Goal: Information Seeking & Learning: Check status

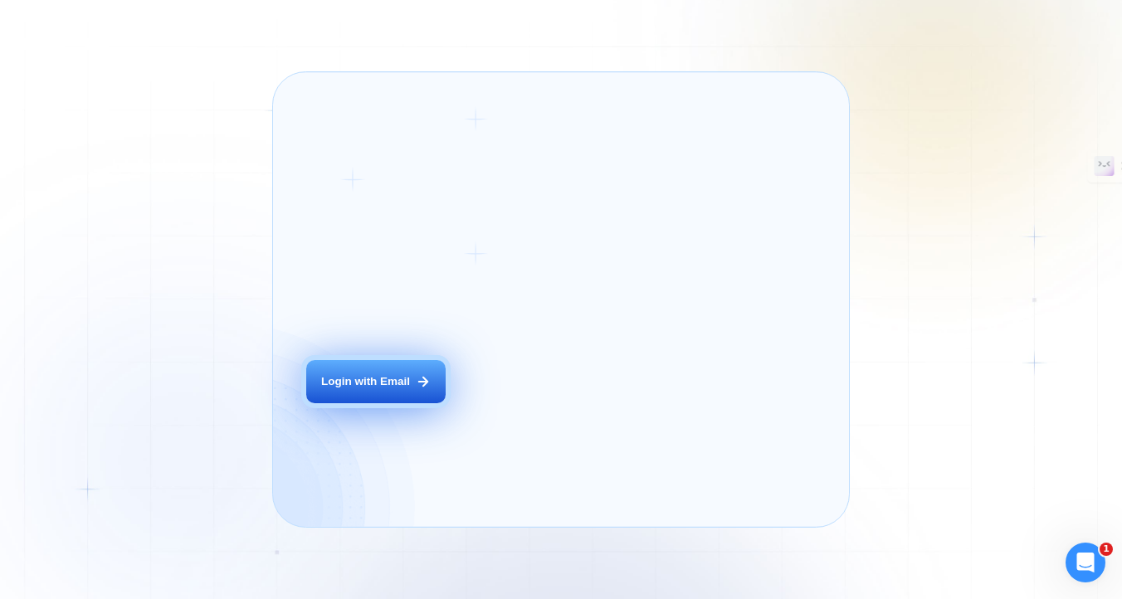
click at [516, 407] on div "Login ‍ Welcome to GigRadar. AI Business Manager for Agencies Login with Email" at bounding box center [413, 300] width 246 height 421
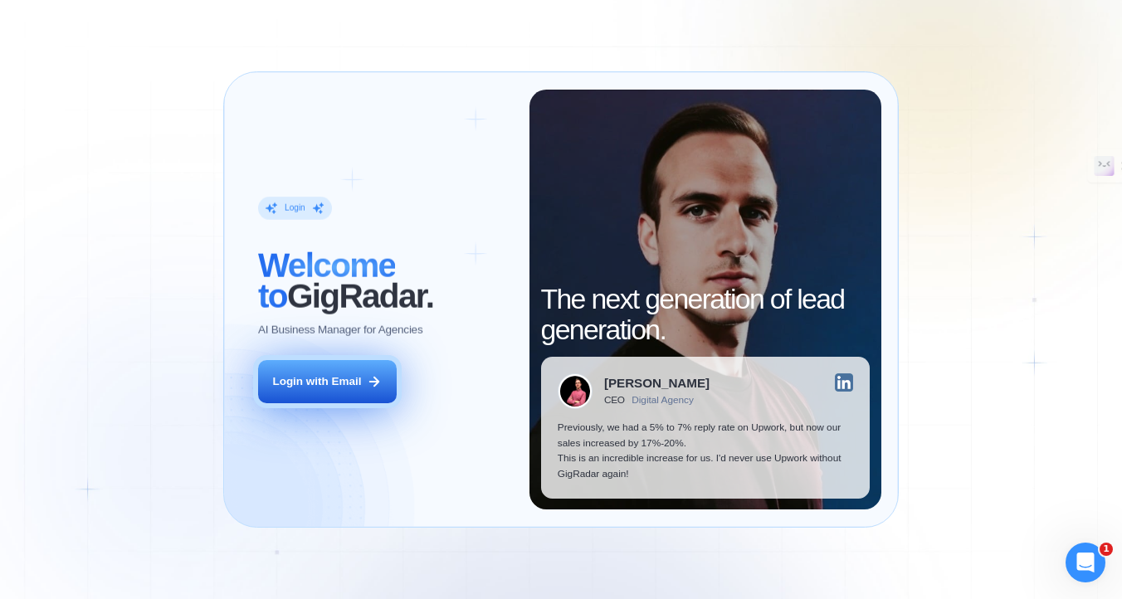
click at [367, 381] on icon at bounding box center [374, 381] width 15 height 15
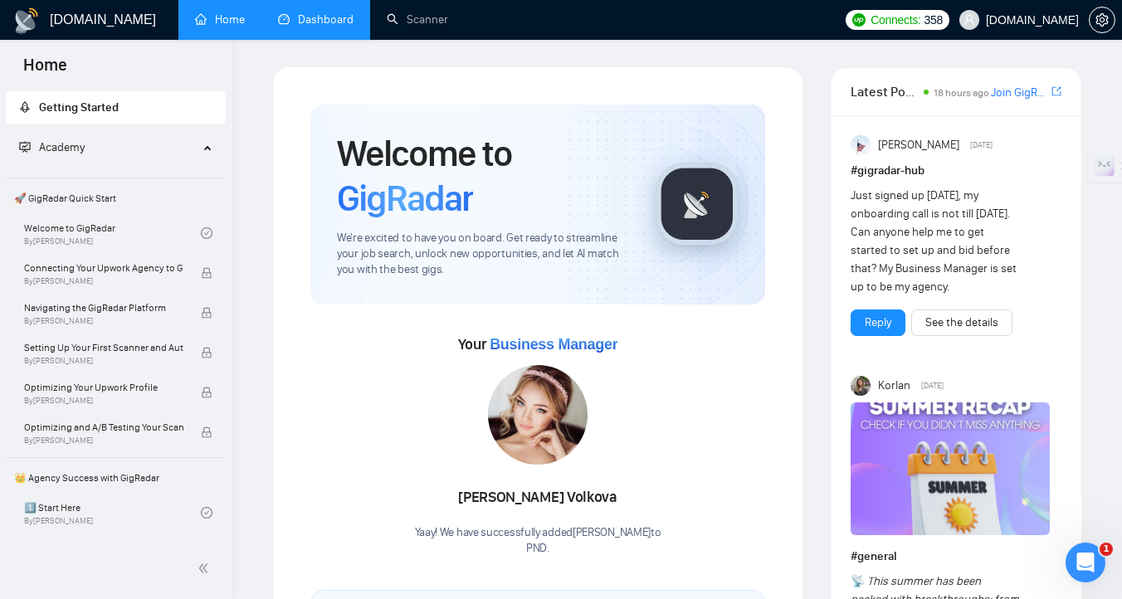
click at [306, 22] on link "Dashboard" at bounding box center [316, 19] width 76 height 14
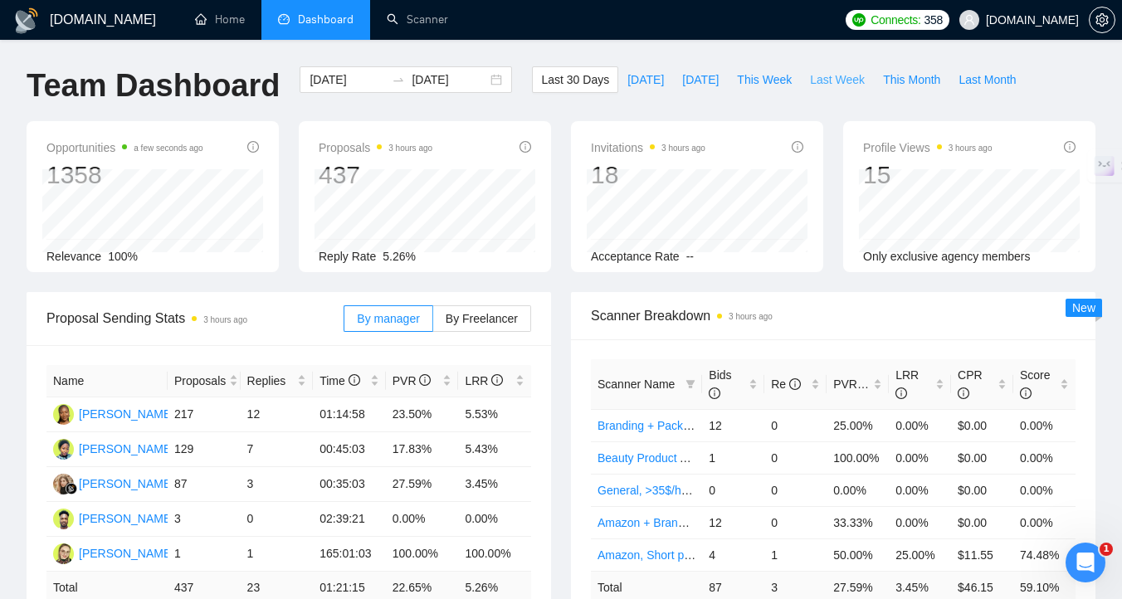
click at [853, 81] on span "Last Week" at bounding box center [837, 80] width 55 height 18
type input "[DATE]"
click at [552, 81] on span "Last 30 Days" at bounding box center [575, 80] width 68 height 18
type input "[DATE]"
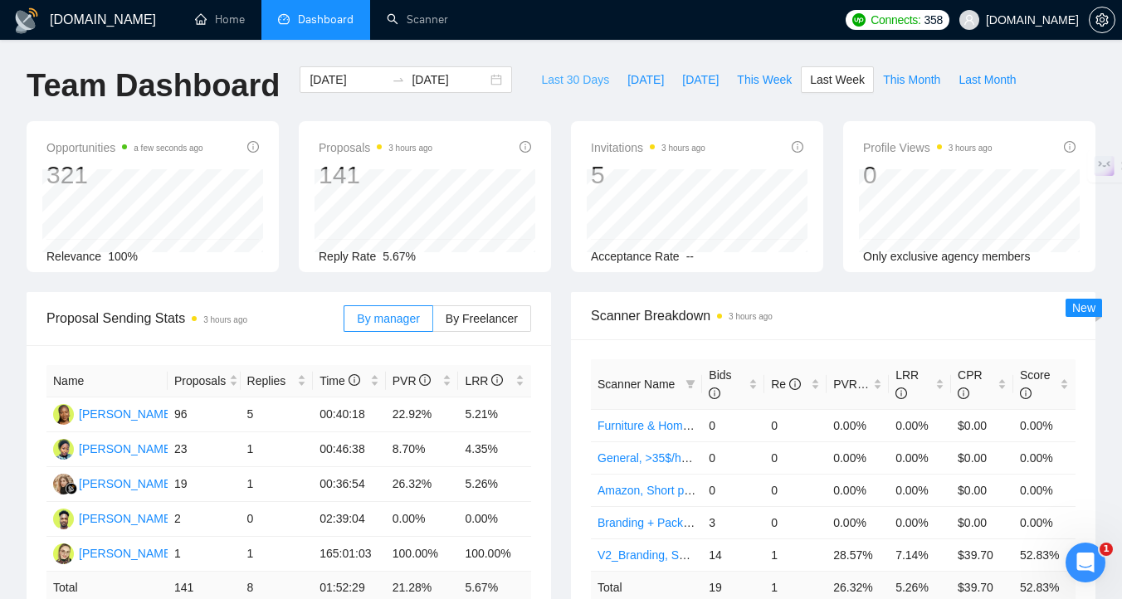
type input "[DATE]"
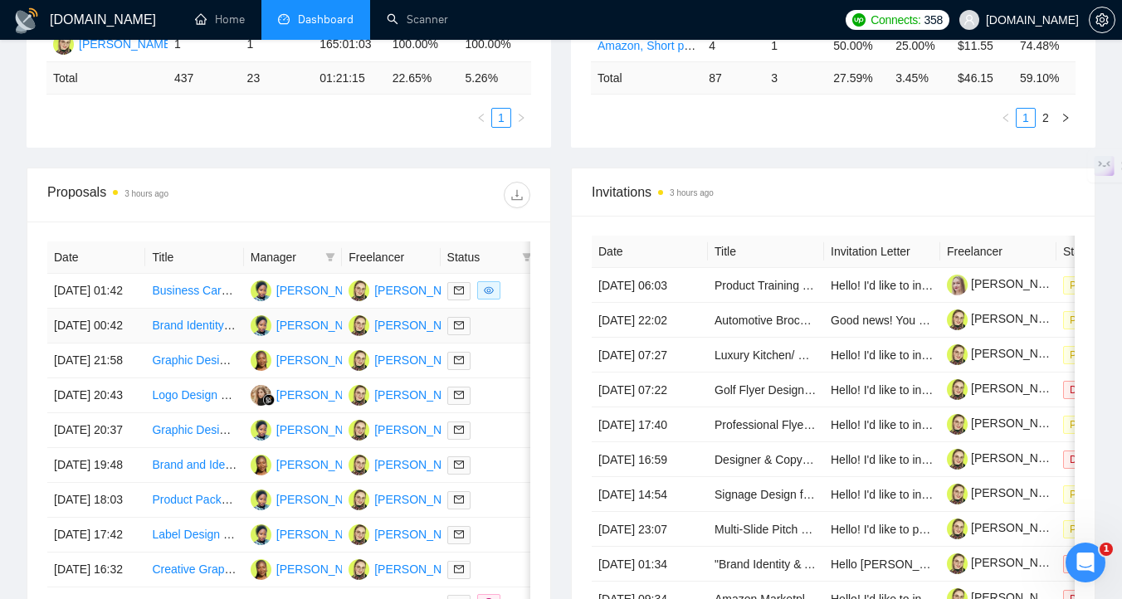
scroll to position [535, 0]
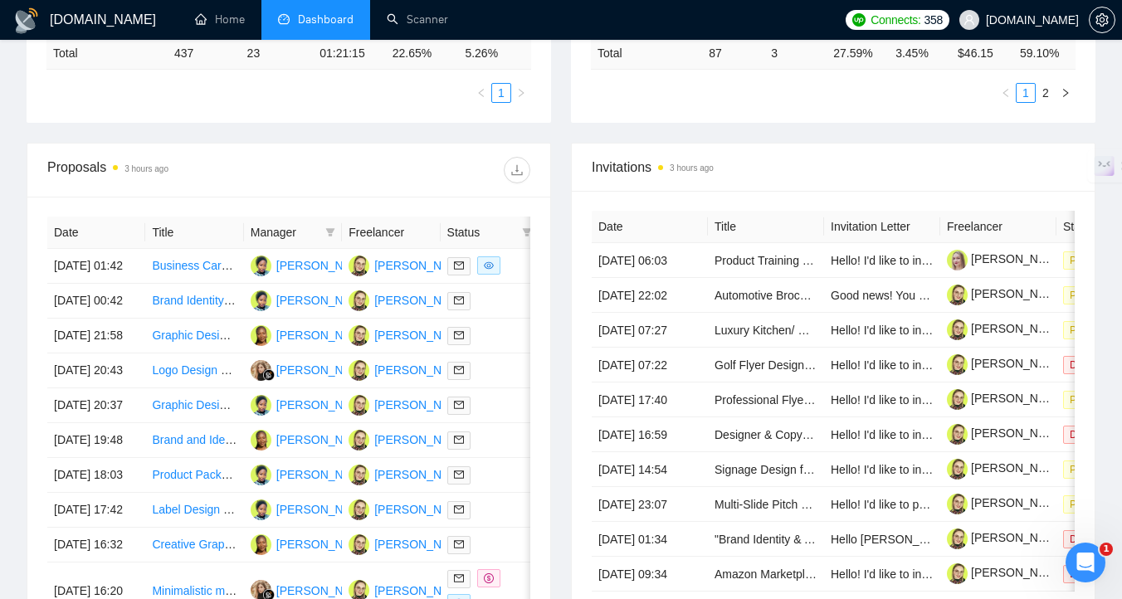
click at [311, 231] on span "Manager" at bounding box center [285, 232] width 68 height 18
click at [330, 233] on icon "filter" at bounding box center [330, 232] width 9 height 8
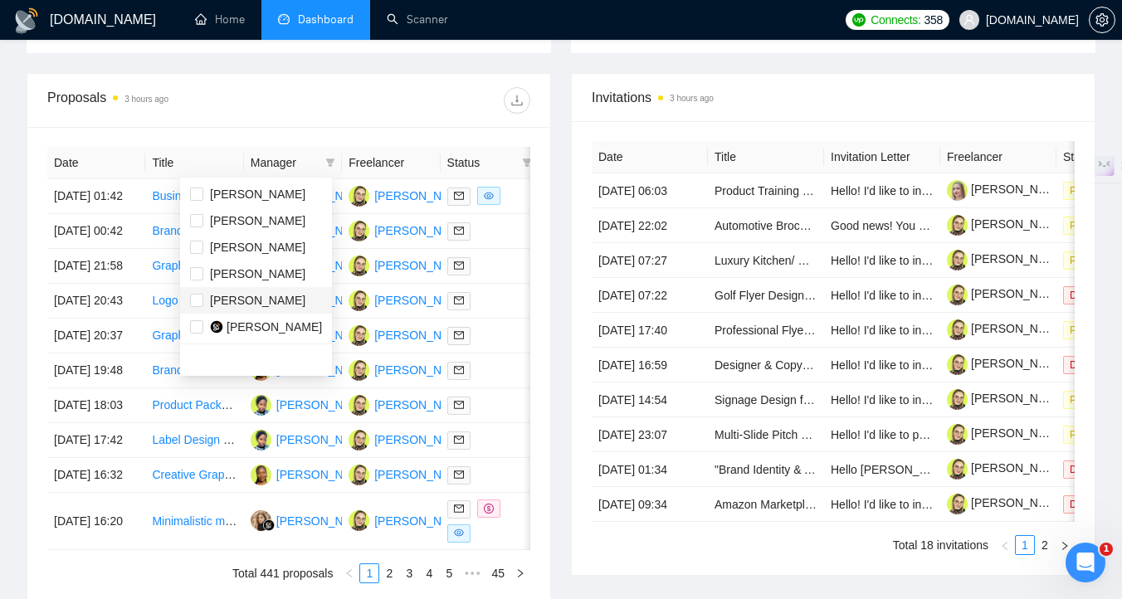
scroll to position [574, 0]
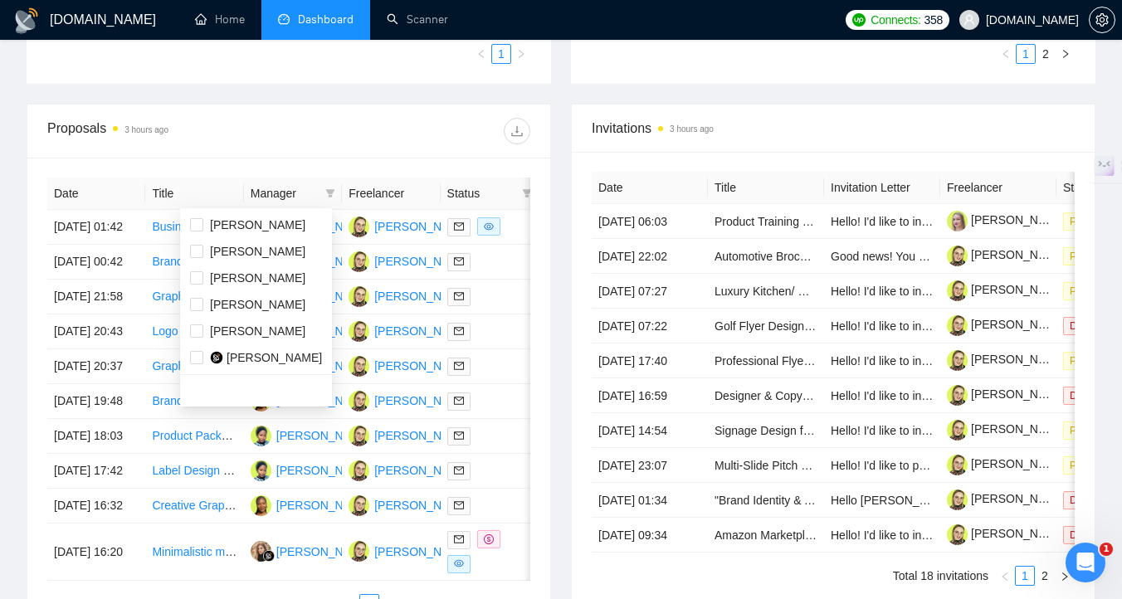
click at [374, 144] on div "Proposals 3 hours ago" at bounding box center [288, 131] width 483 height 53
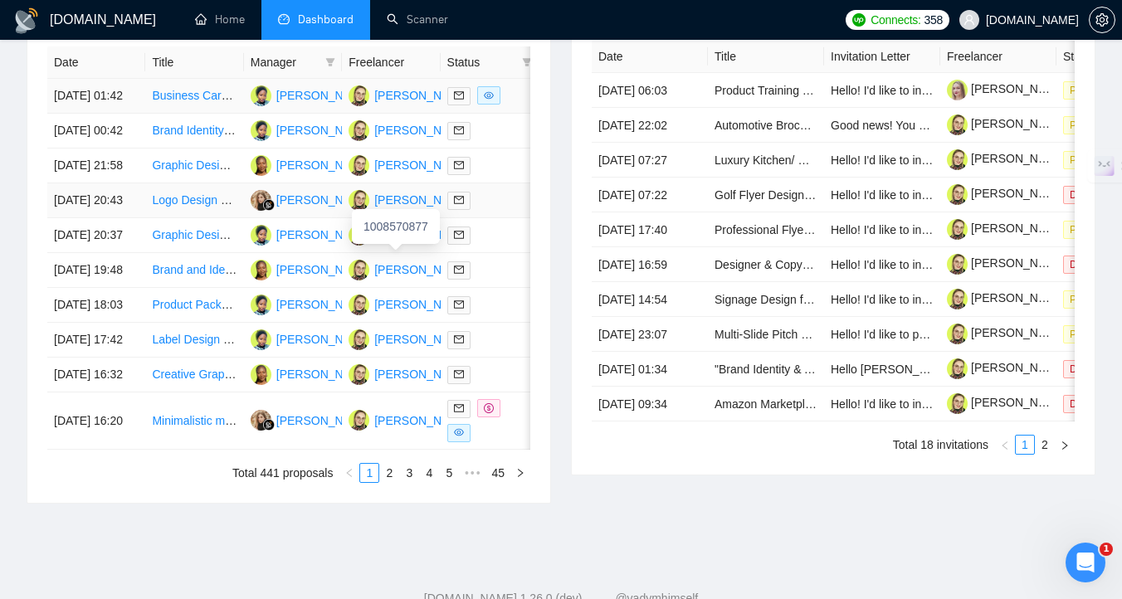
scroll to position [501, 0]
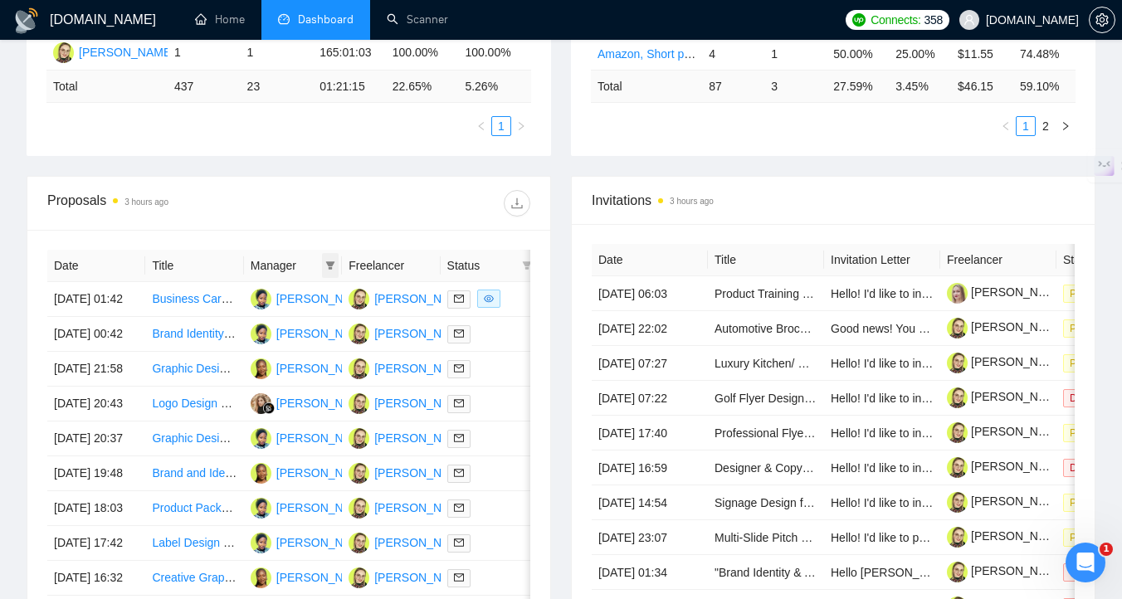
click at [330, 267] on icon "filter" at bounding box center [330, 266] width 9 height 8
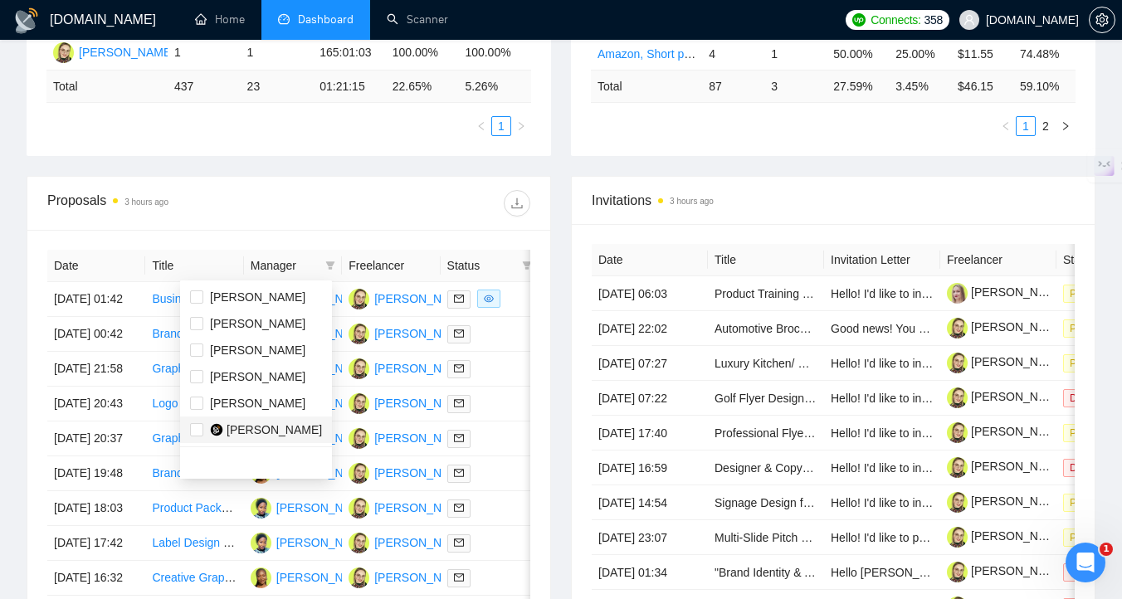
click at [290, 428] on span "[PERSON_NAME]" at bounding box center [274, 429] width 95 height 13
checkbox input "true"
click at [343, 223] on div "Proposals 3 hours ago" at bounding box center [288, 203] width 483 height 53
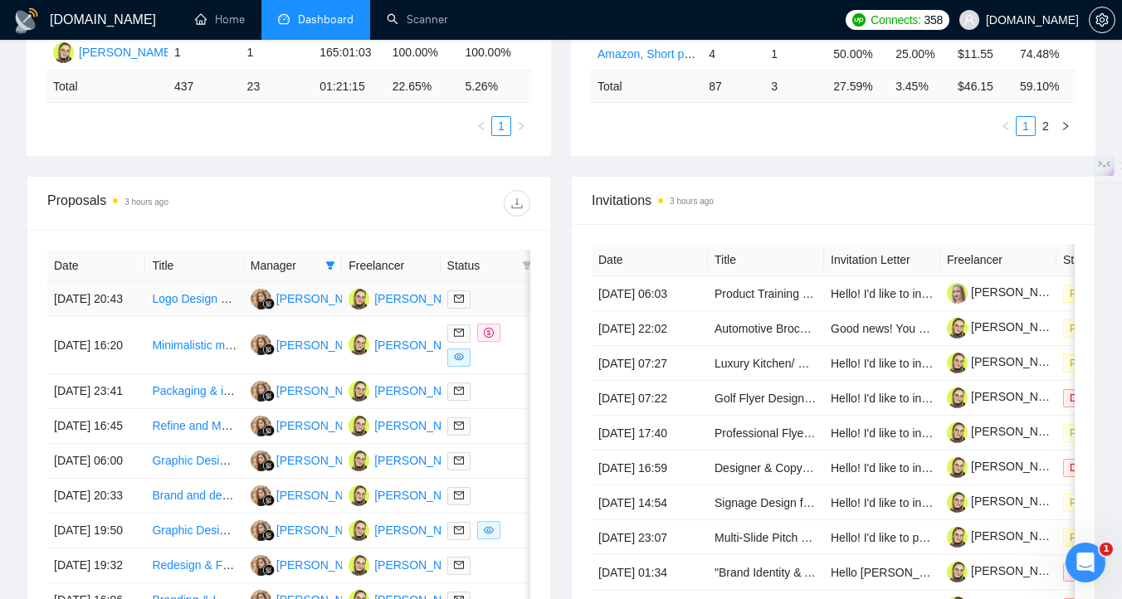
click at [495, 309] on div at bounding box center [489, 299] width 85 height 19
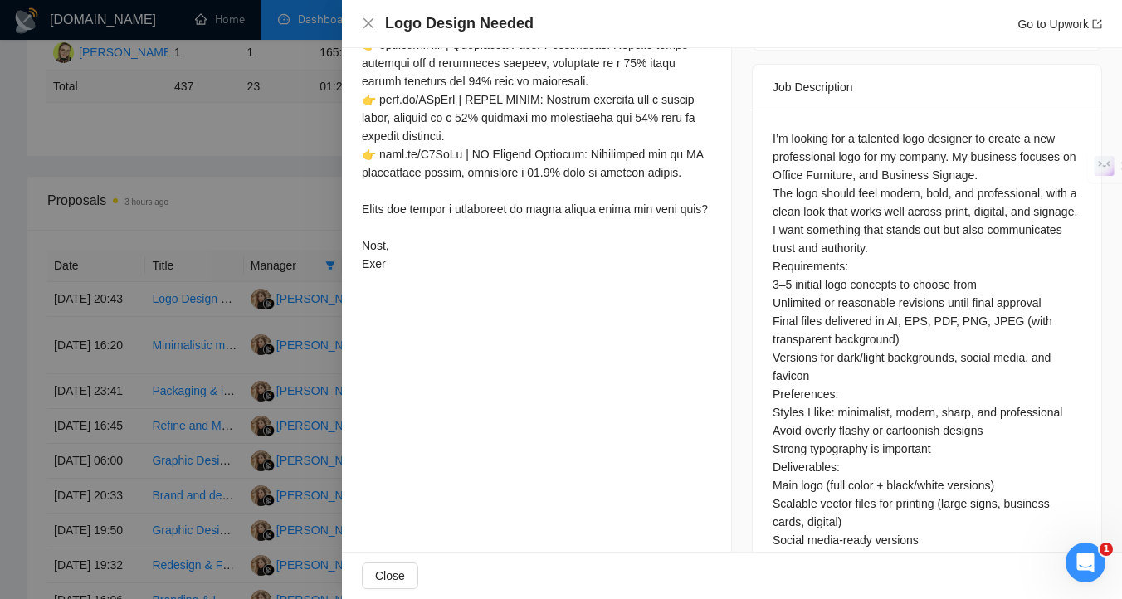
scroll to position [769, 0]
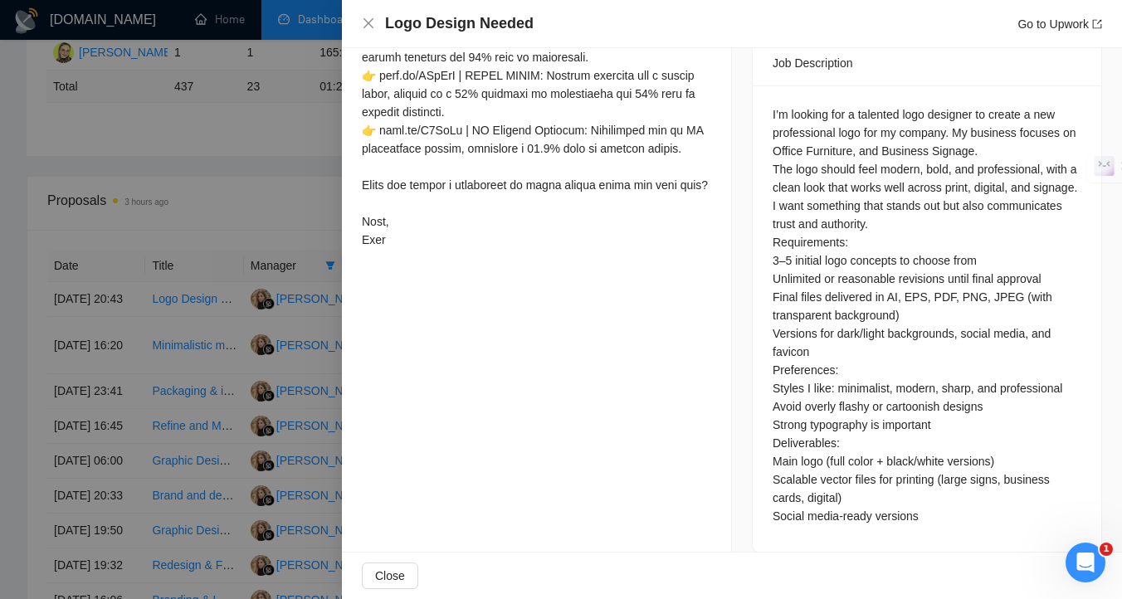
click at [63, 401] on div at bounding box center [561, 299] width 1122 height 599
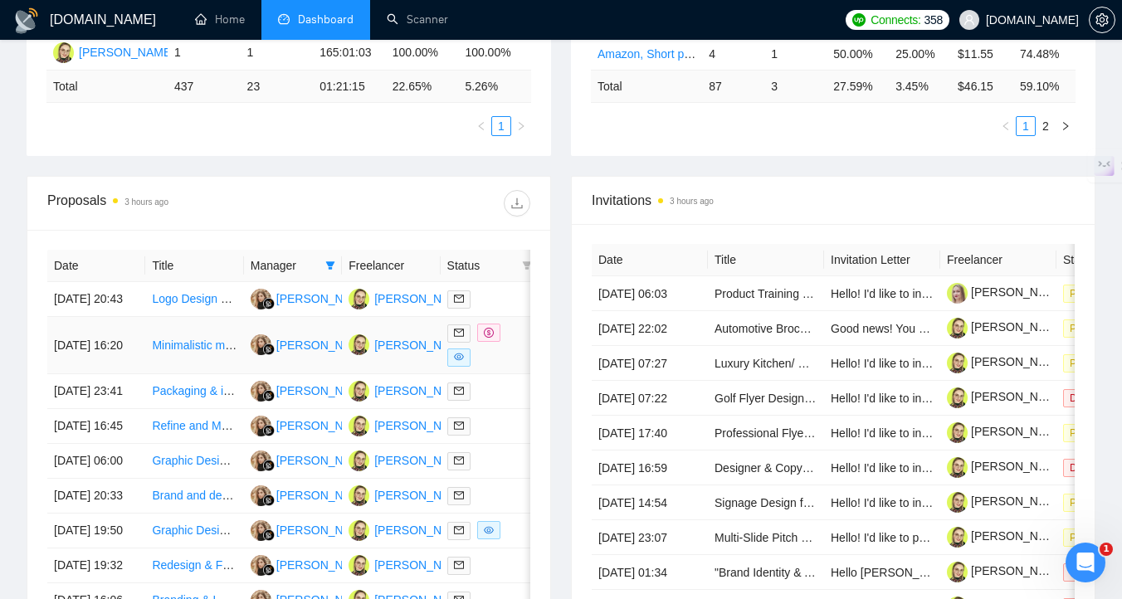
click at [508, 367] on div at bounding box center [489, 345] width 85 height 43
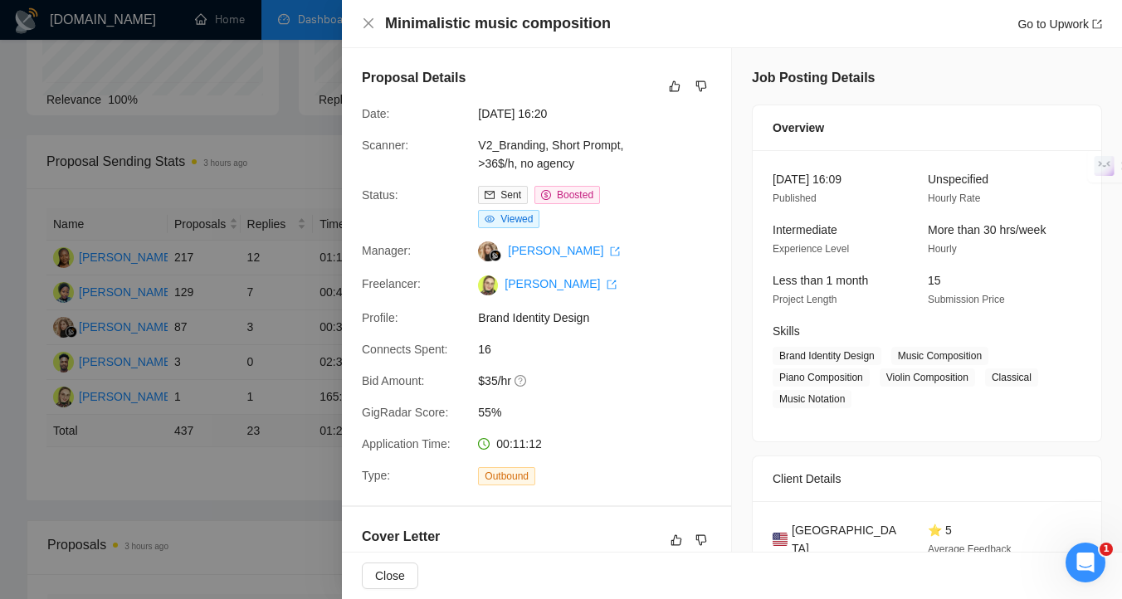
scroll to position [130, 0]
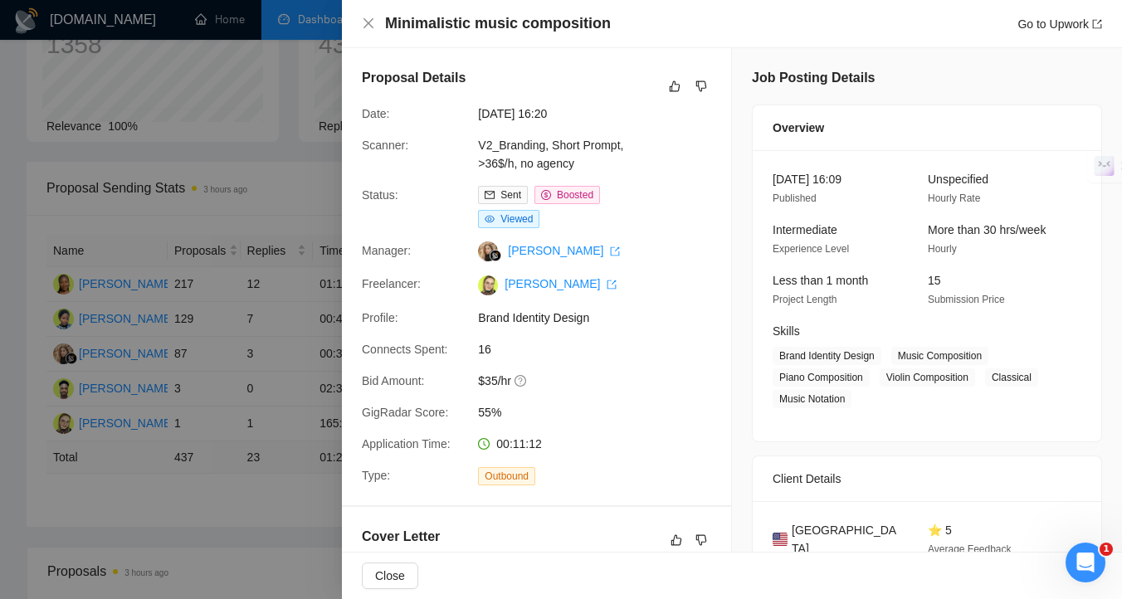
click at [263, 540] on div at bounding box center [561, 299] width 1122 height 599
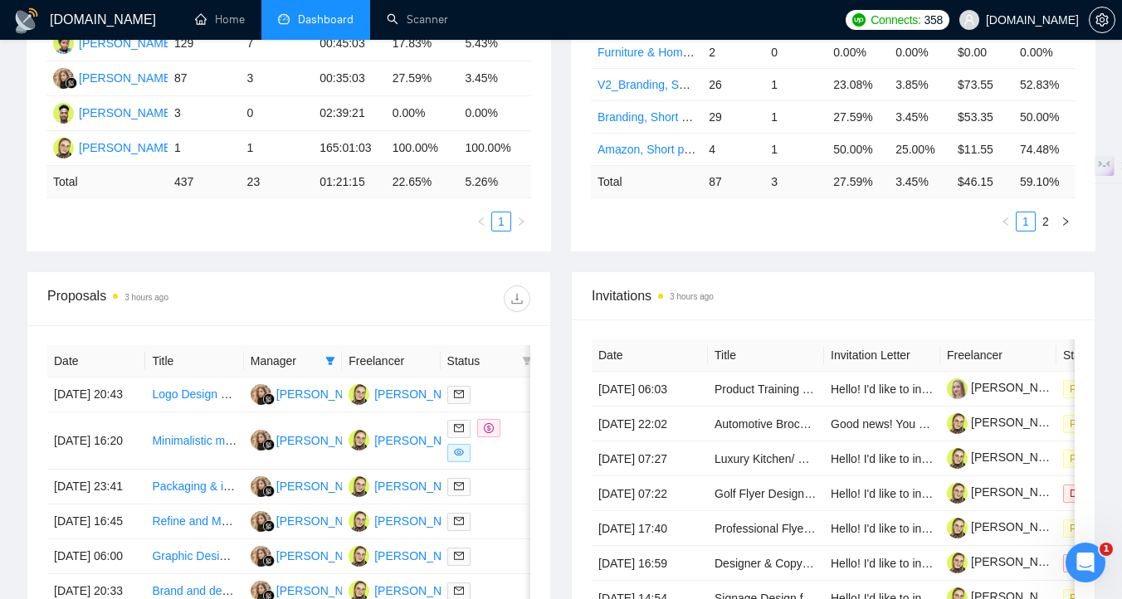
scroll to position [426, 0]
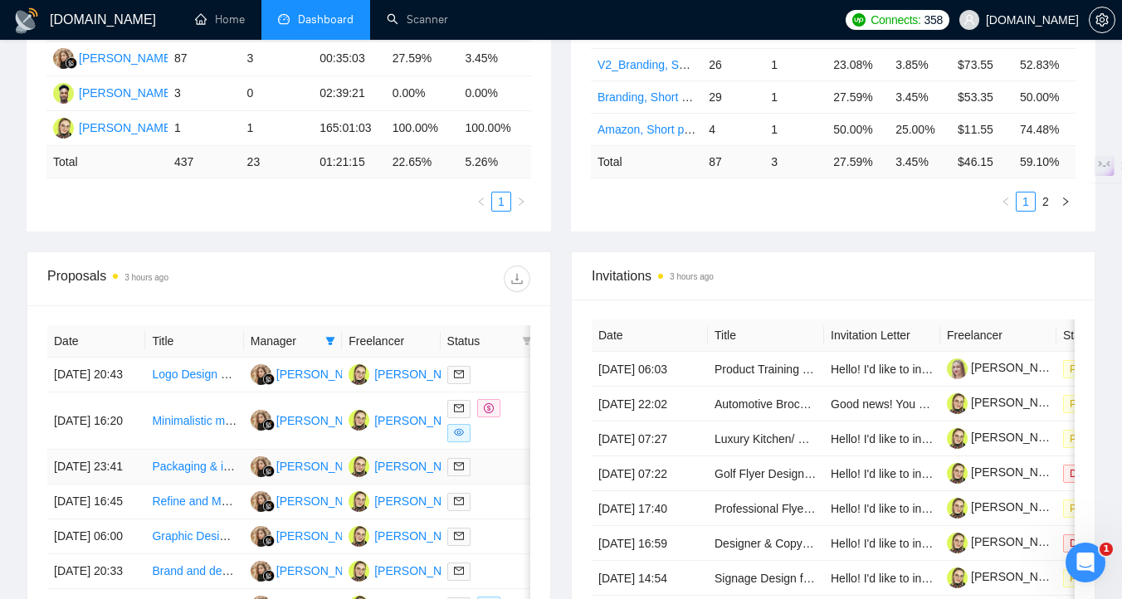
click at [490, 477] on div at bounding box center [489, 466] width 85 height 19
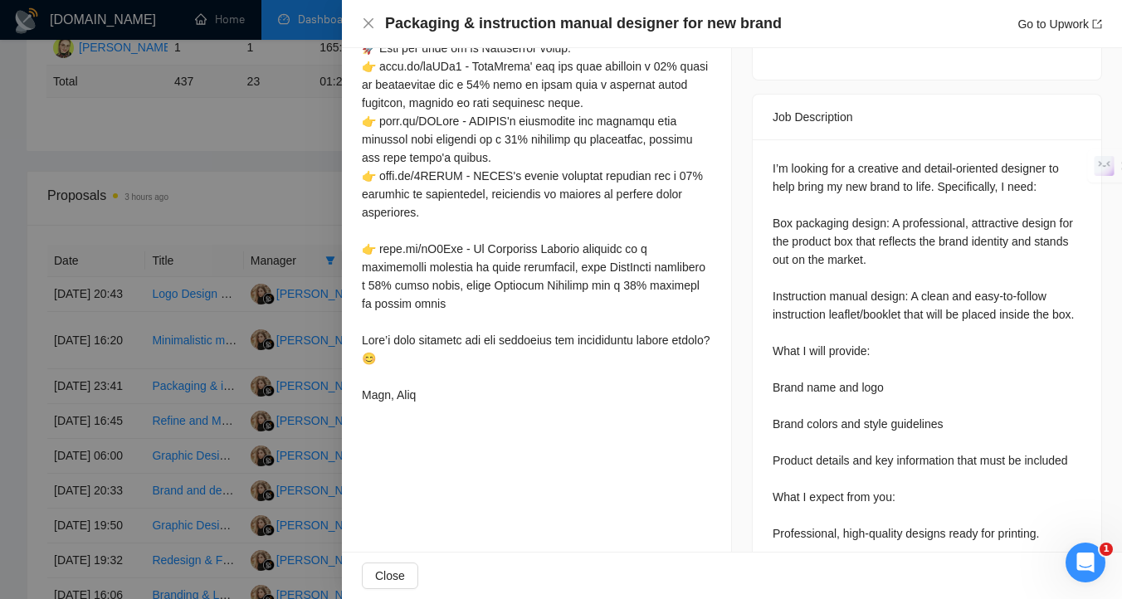
scroll to position [731, 0]
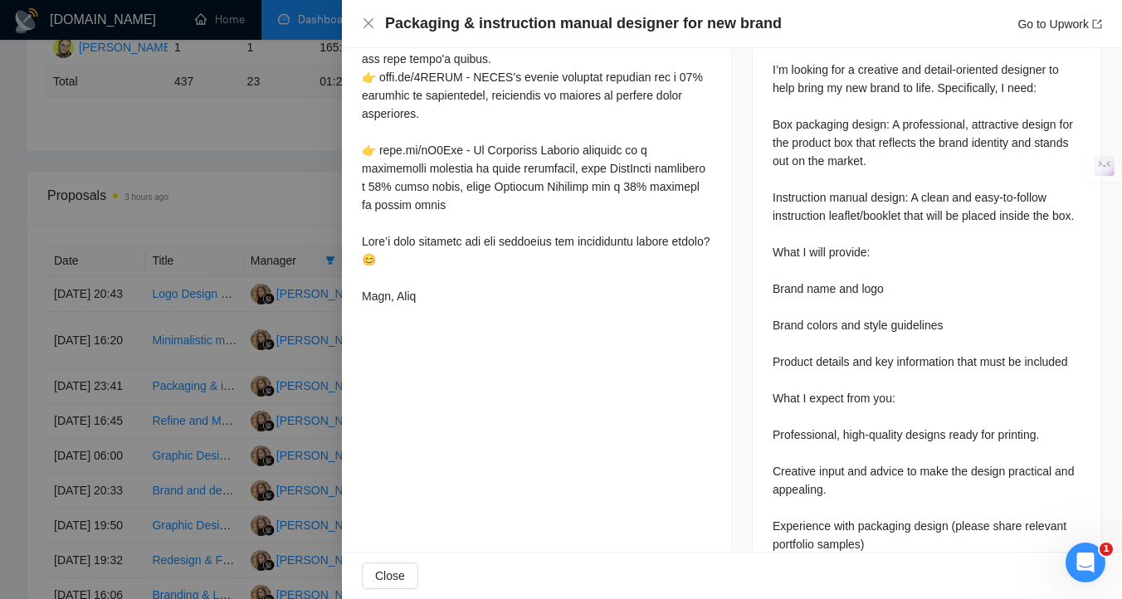
click at [277, 419] on div at bounding box center [561, 299] width 1122 height 599
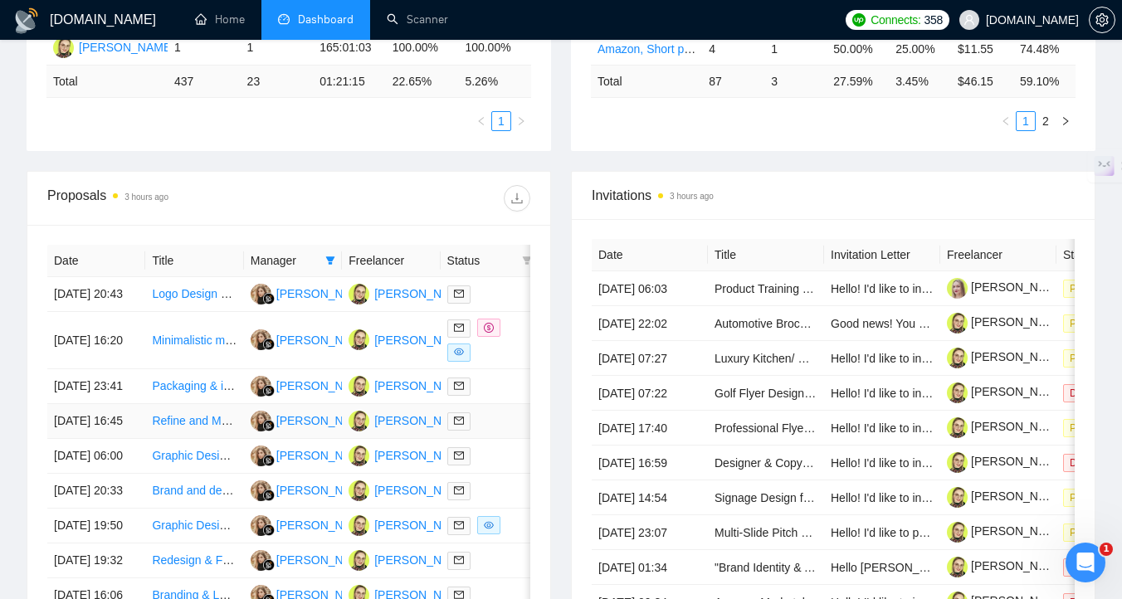
click at [510, 431] on div at bounding box center [489, 421] width 85 height 19
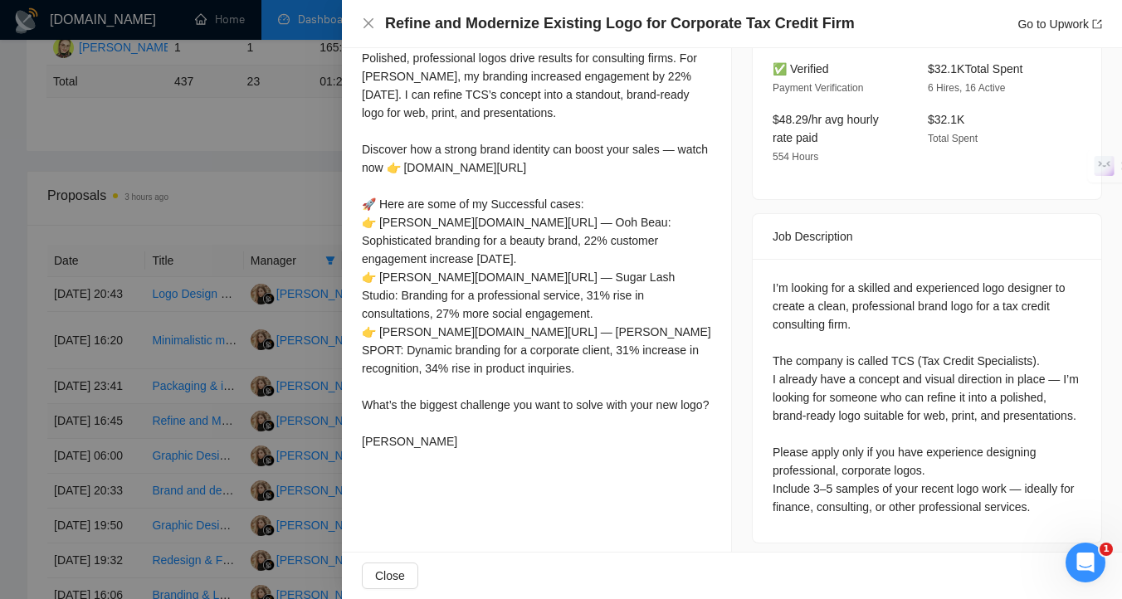
scroll to position [532, 0]
click at [256, 473] on div at bounding box center [561, 299] width 1122 height 599
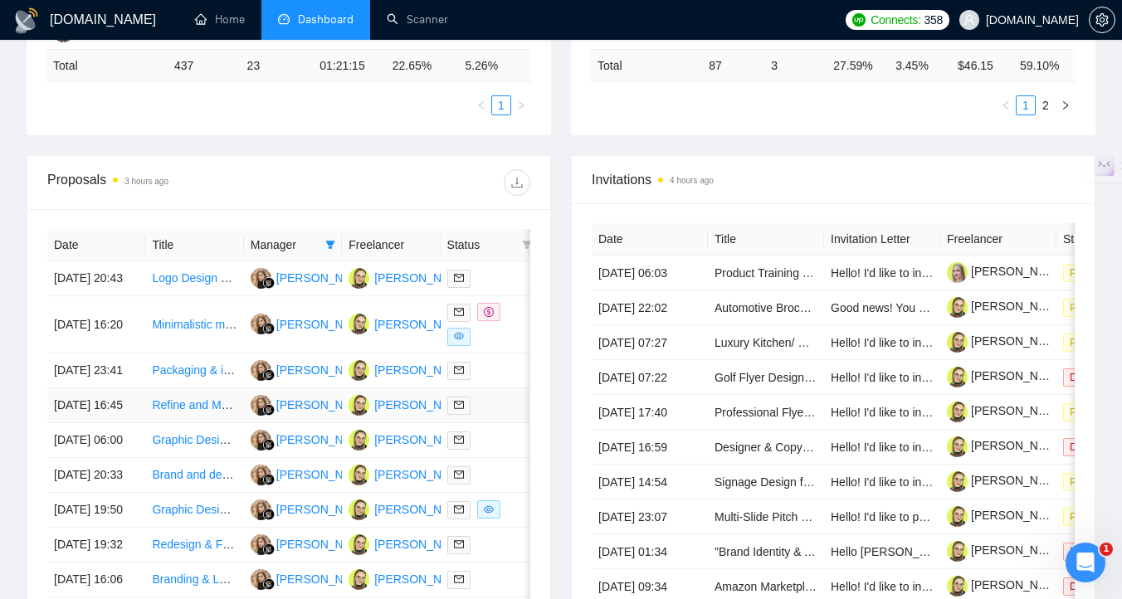
scroll to position [524, 0]
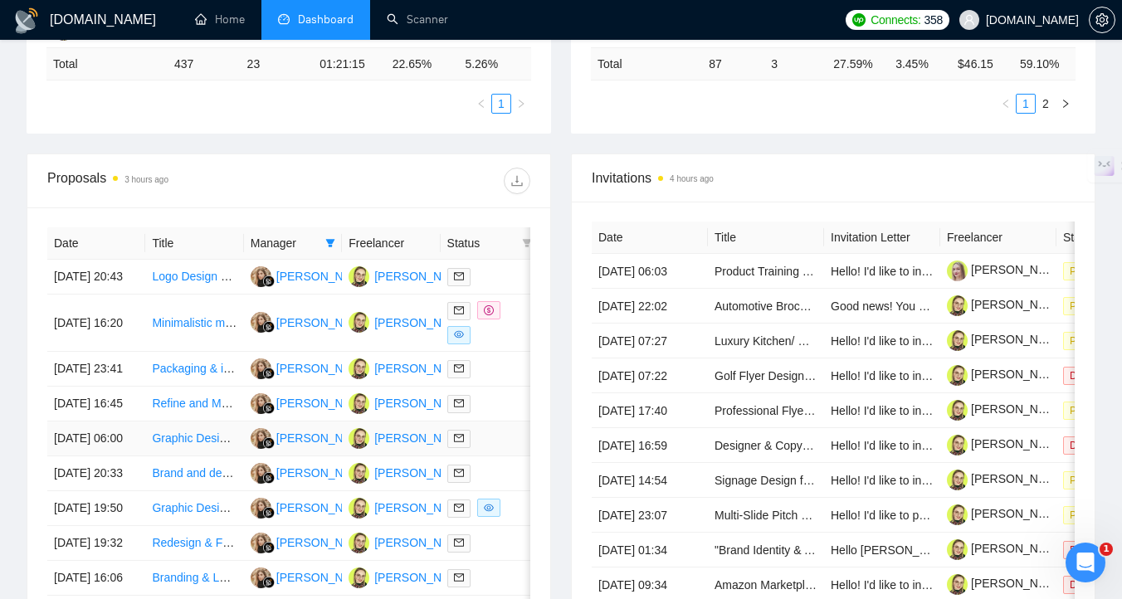
click at [505, 448] on div at bounding box center [489, 438] width 85 height 19
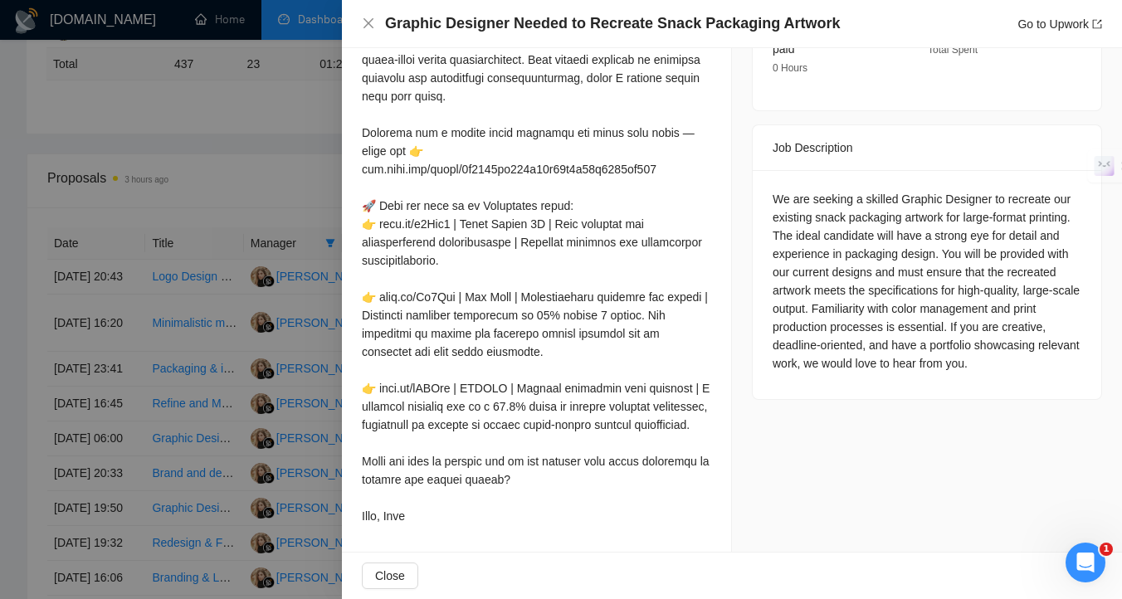
scroll to position [638, 0]
click at [284, 456] on div at bounding box center [561, 299] width 1122 height 599
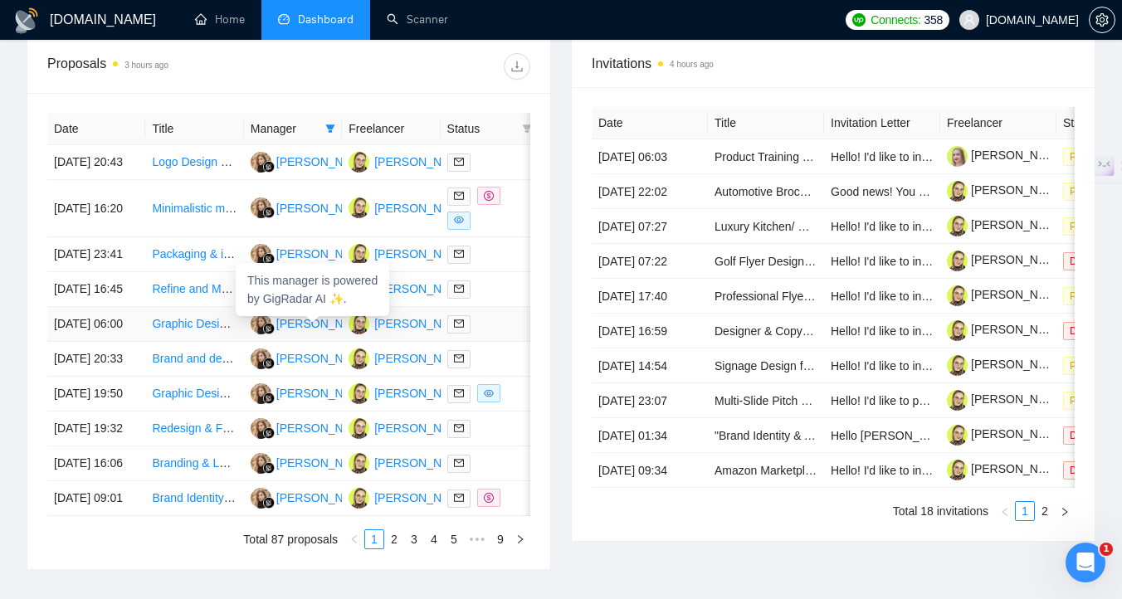
scroll to position [690, 0]
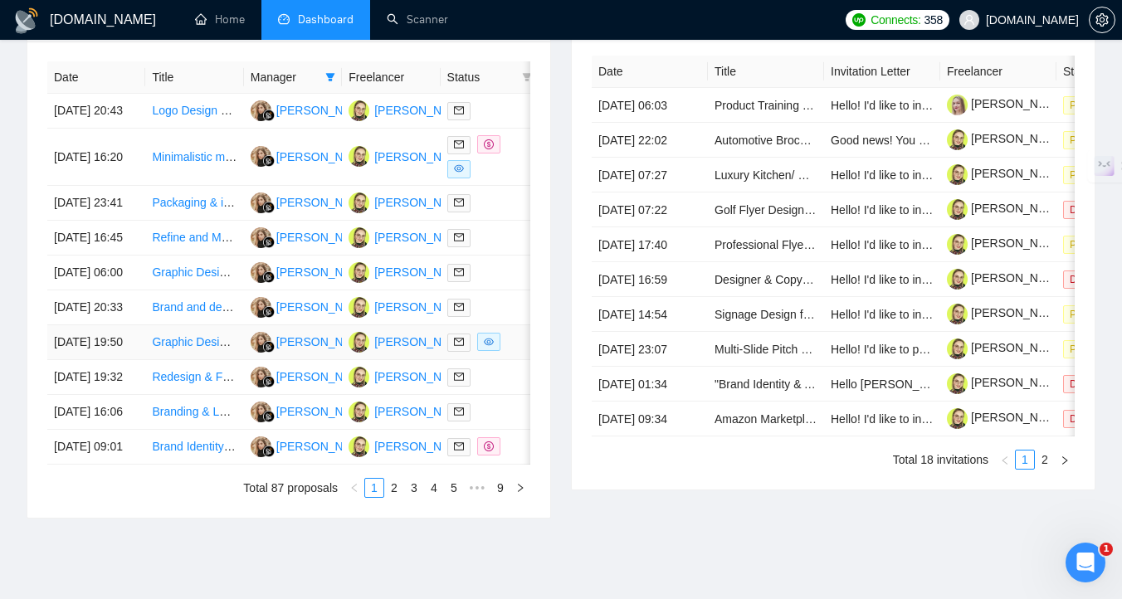
click at [509, 352] on div at bounding box center [489, 342] width 85 height 19
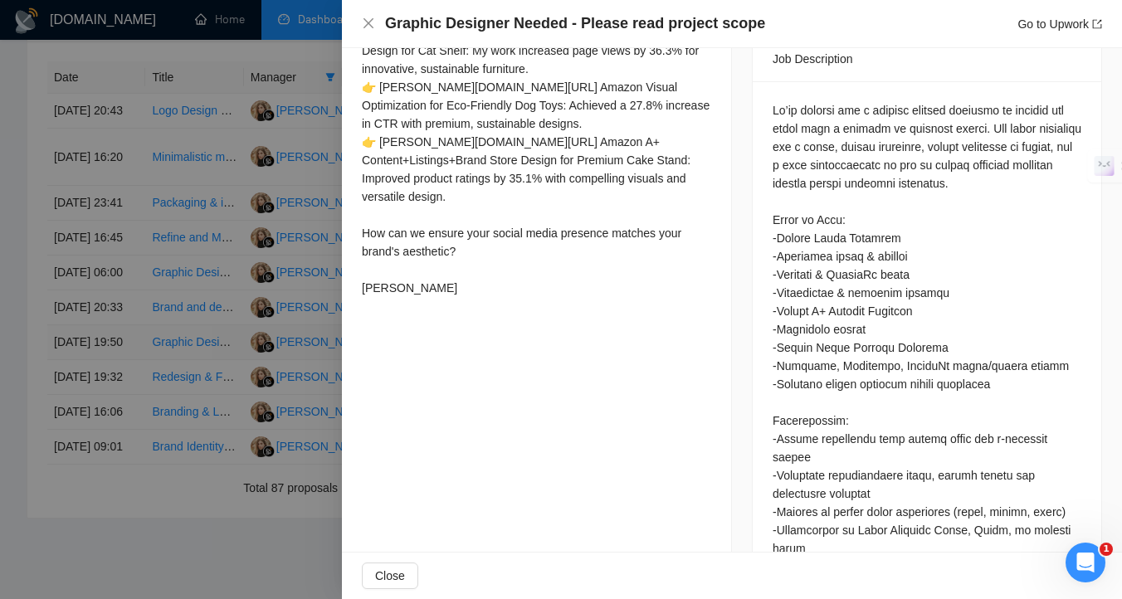
scroll to position [685, 0]
click at [242, 457] on div at bounding box center [561, 299] width 1122 height 599
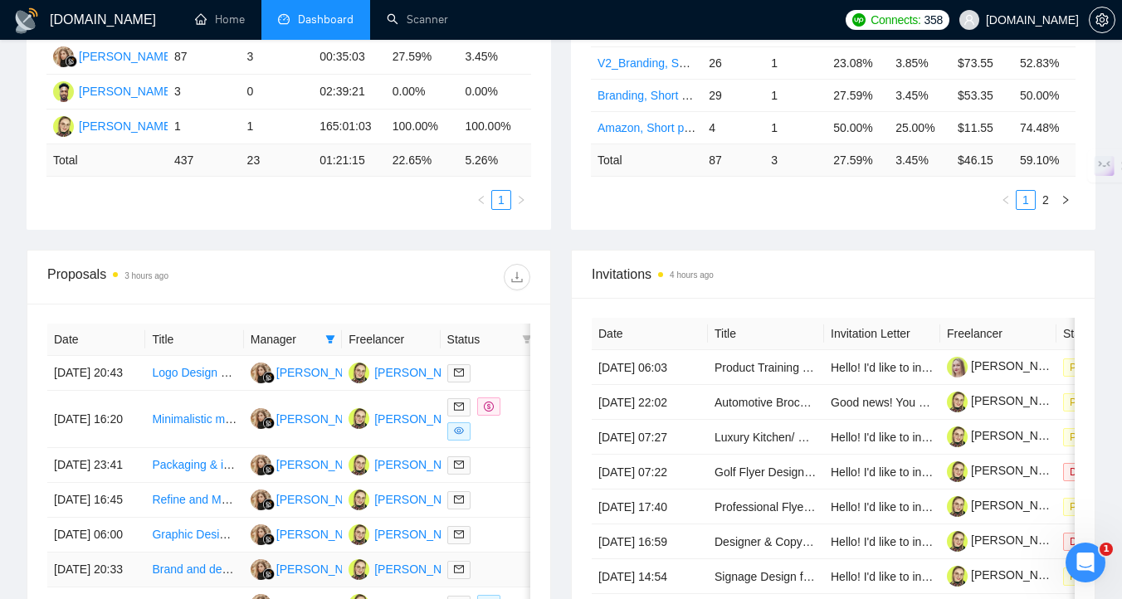
scroll to position [411, 0]
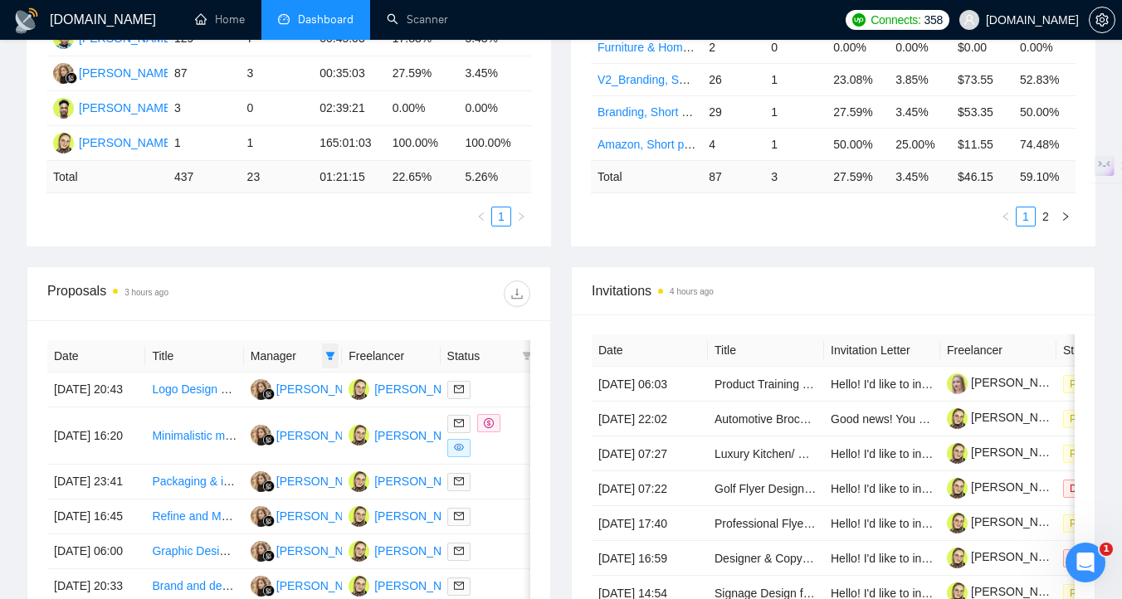
click at [323, 363] on span at bounding box center [330, 356] width 17 height 25
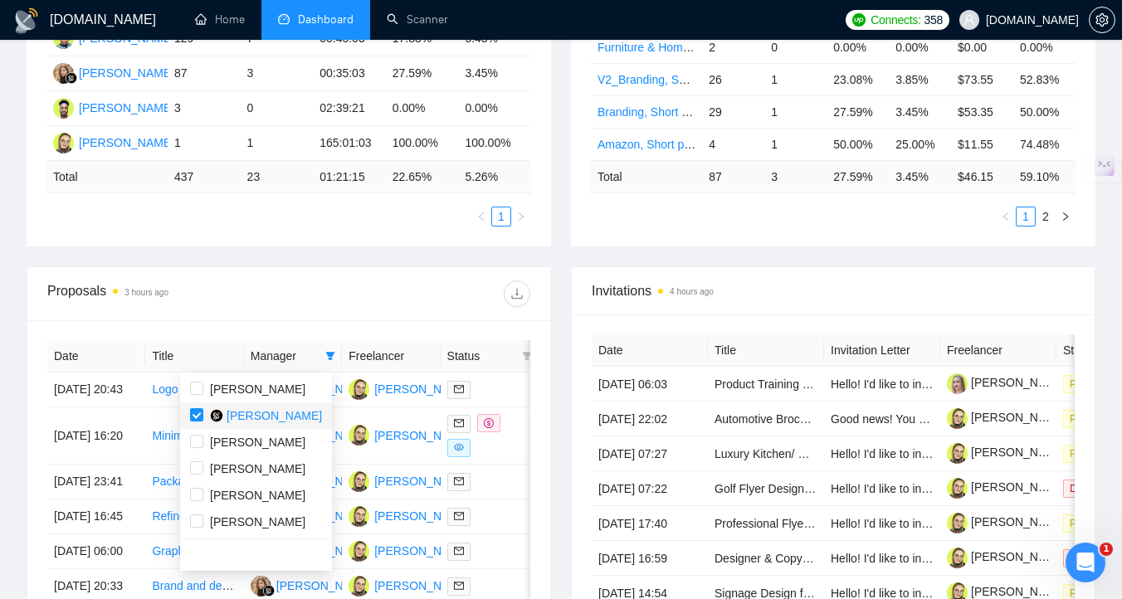
click at [271, 425] on li "[PERSON_NAME]" at bounding box center [256, 416] width 152 height 27
checkbox input "false"
click at [312, 500] on span "[PERSON_NAME]" at bounding box center [256, 496] width 132 height 18
click at [365, 315] on div "Proposals 3 hours ago" at bounding box center [288, 293] width 483 height 53
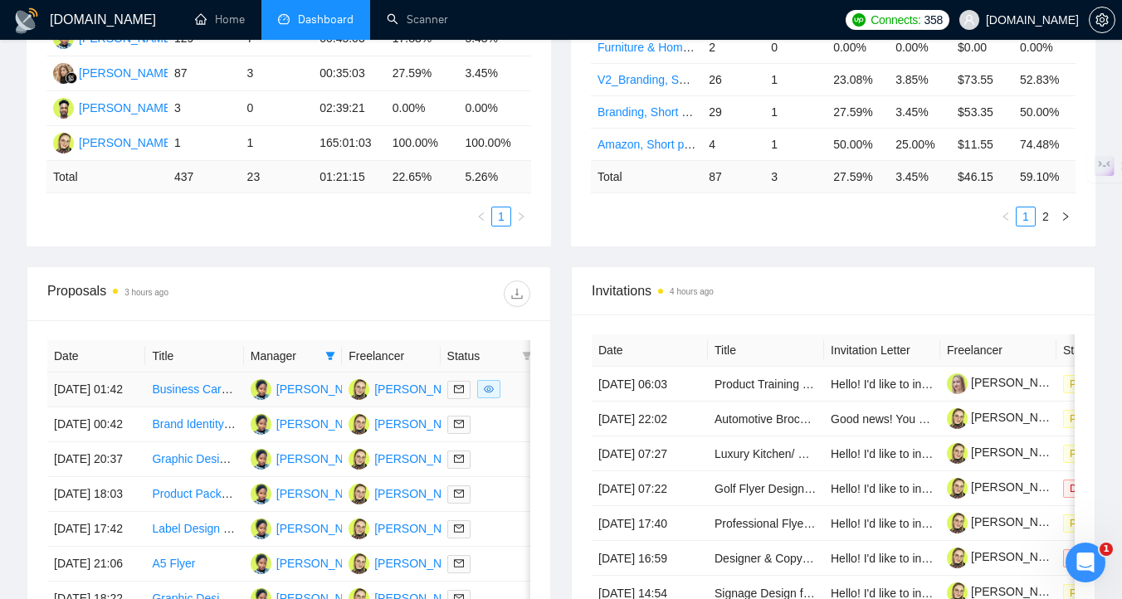
click at [507, 408] on td at bounding box center [490, 390] width 98 height 35
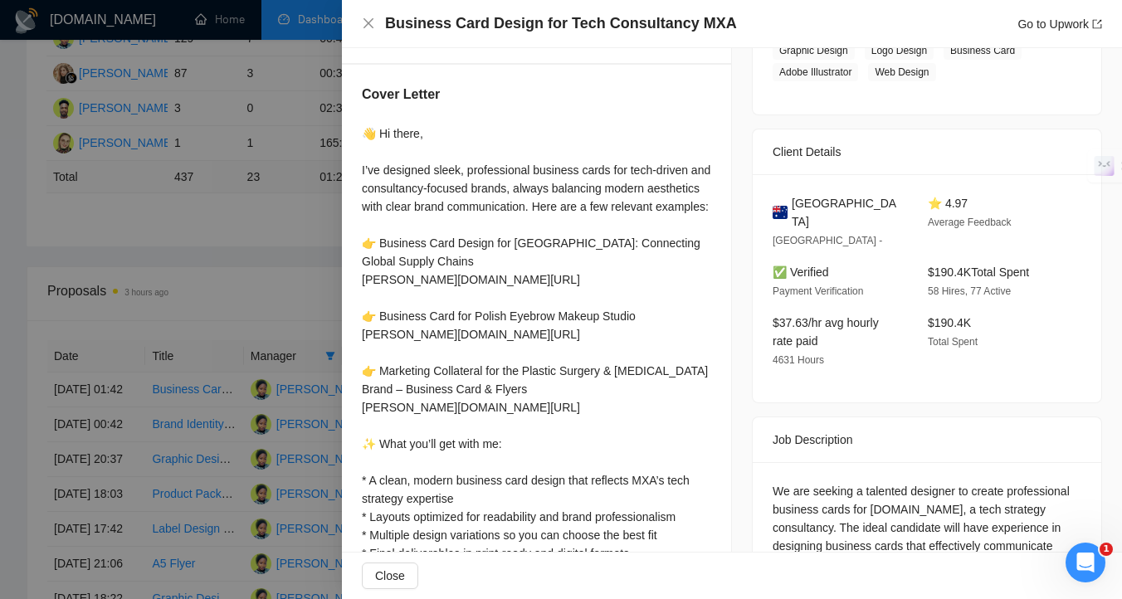
scroll to position [318, 0]
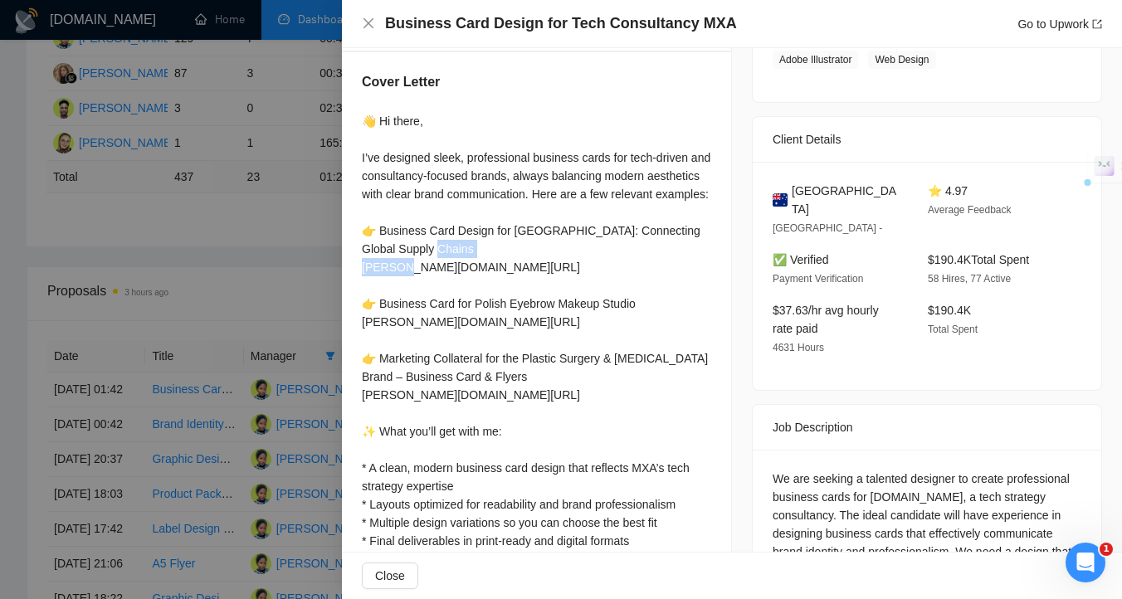
drag, startPoint x: 446, startPoint y: 286, endPoint x: 359, endPoint y: 291, distance: 86.5
click at [359, 291] on div "Cover Letter 👋 Hi there, I’ve designed sleek, professional business cards for t…" at bounding box center [536, 378] width 389 height 653
copy div "[DOMAIN_NAME][URL]"
click at [580, 345] on div "👋 Hi there, I’ve designed sleek, professional business cards for tech-driven an…" at bounding box center [537, 395] width 350 height 566
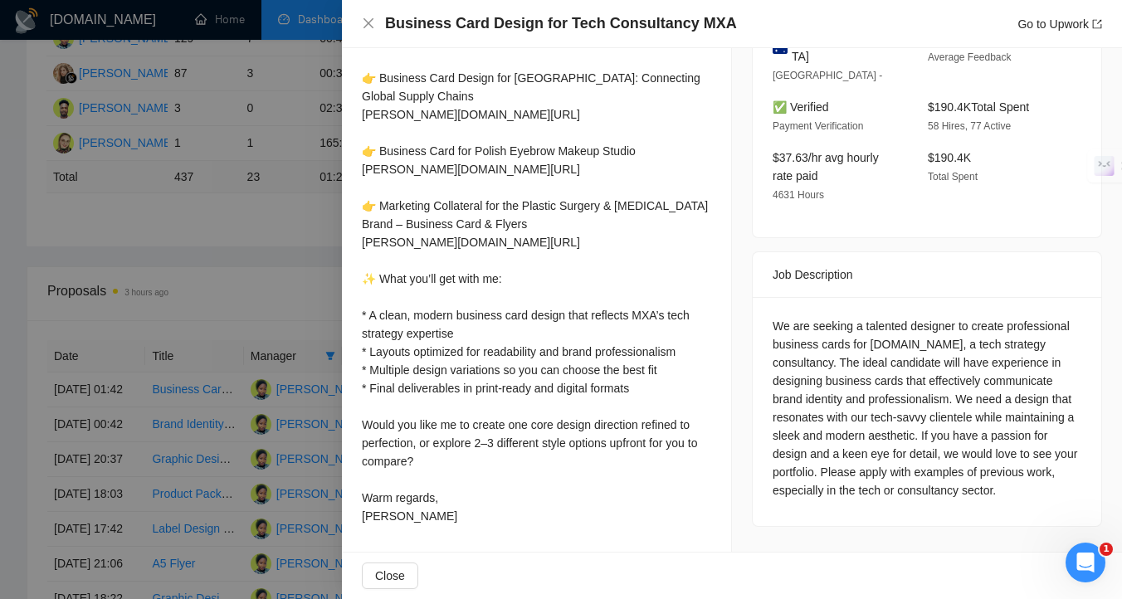
scroll to position [488, 0]
click at [283, 459] on div at bounding box center [561, 299] width 1122 height 599
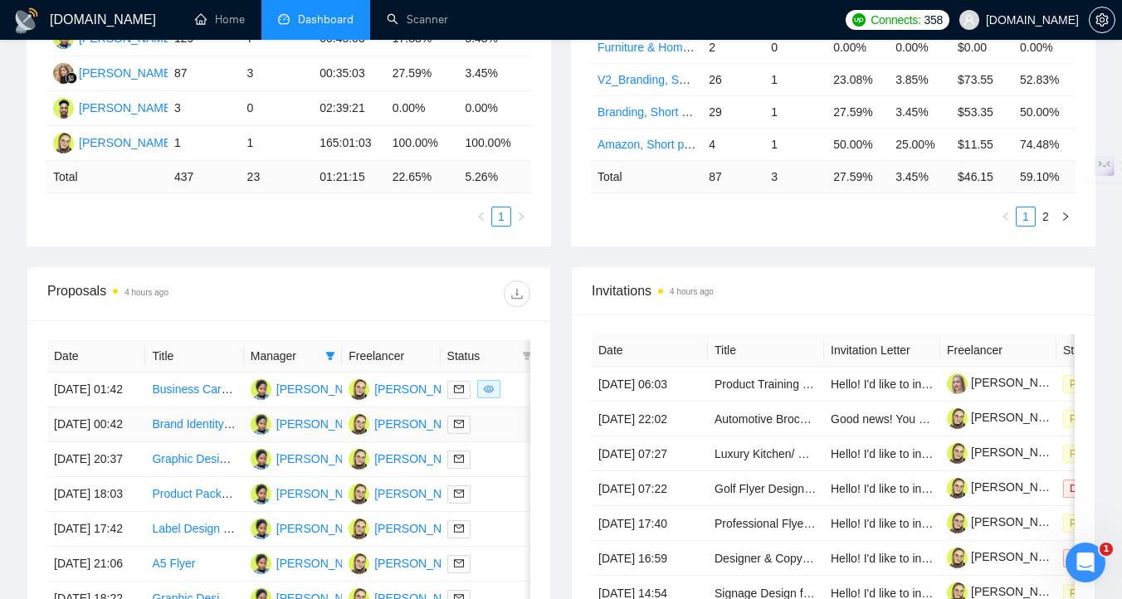
click at [503, 434] on div at bounding box center [489, 424] width 85 height 19
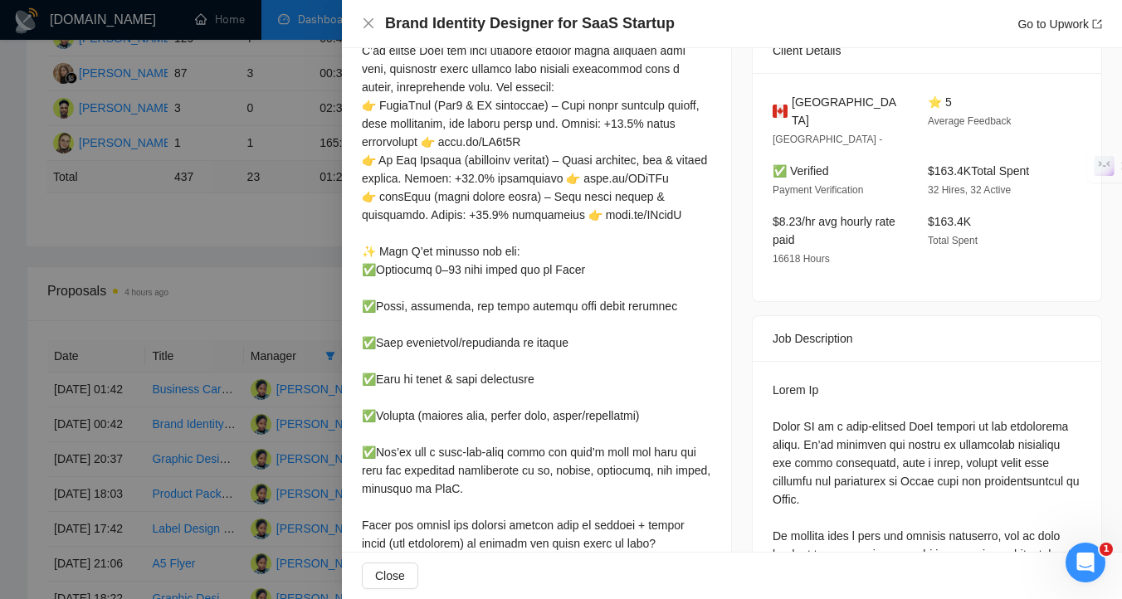
scroll to position [422, 0]
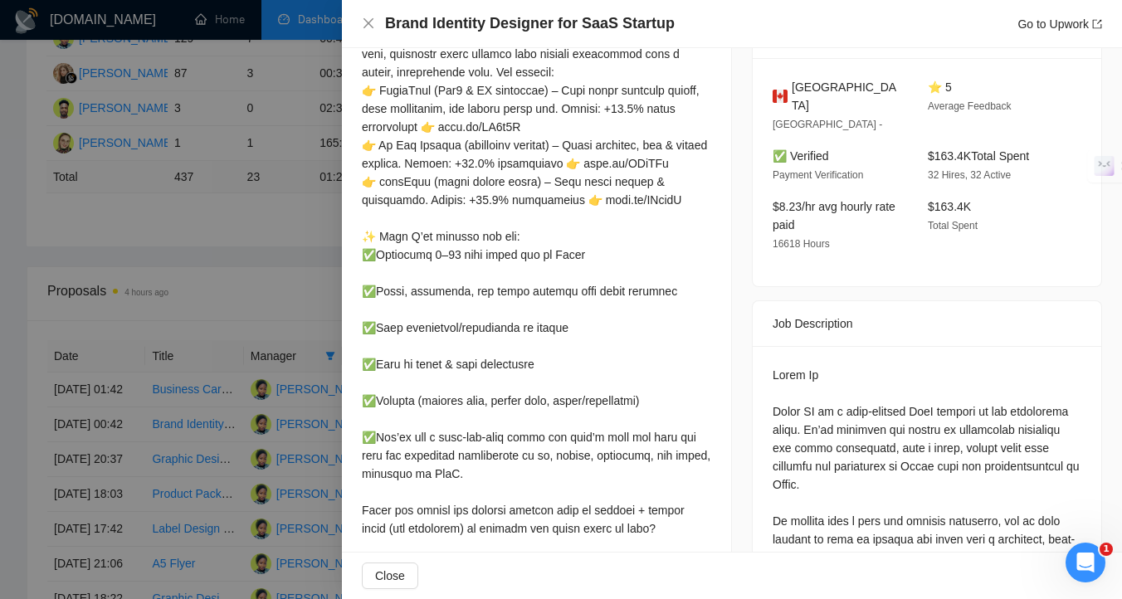
click at [197, 374] on div at bounding box center [561, 299] width 1122 height 599
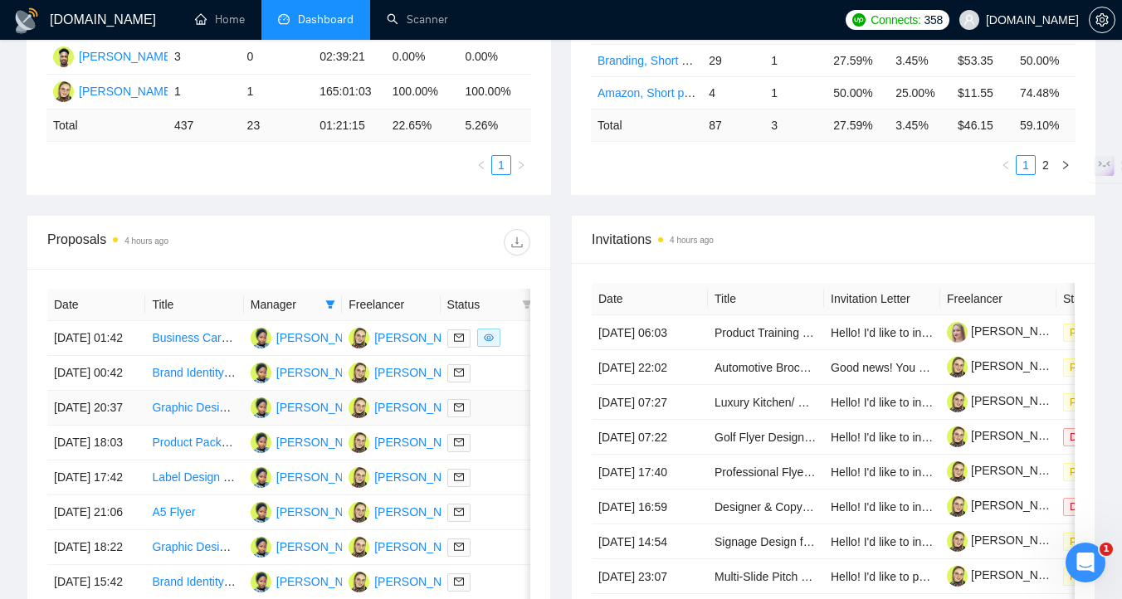
scroll to position [467, 0]
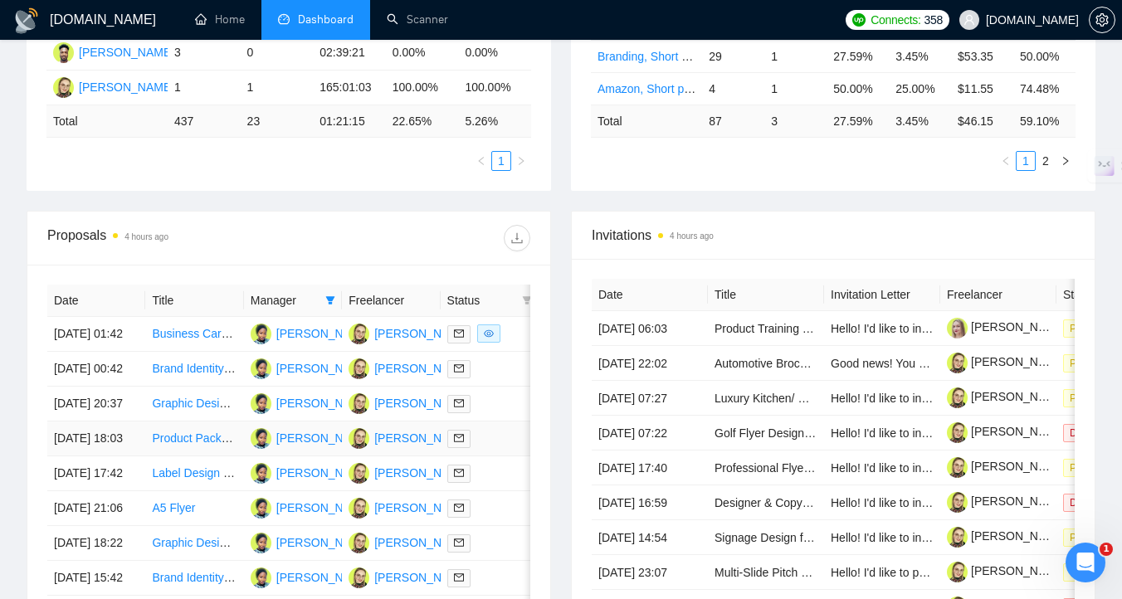
click at [507, 448] on div at bounding box center [489, 438] width 85 height 19
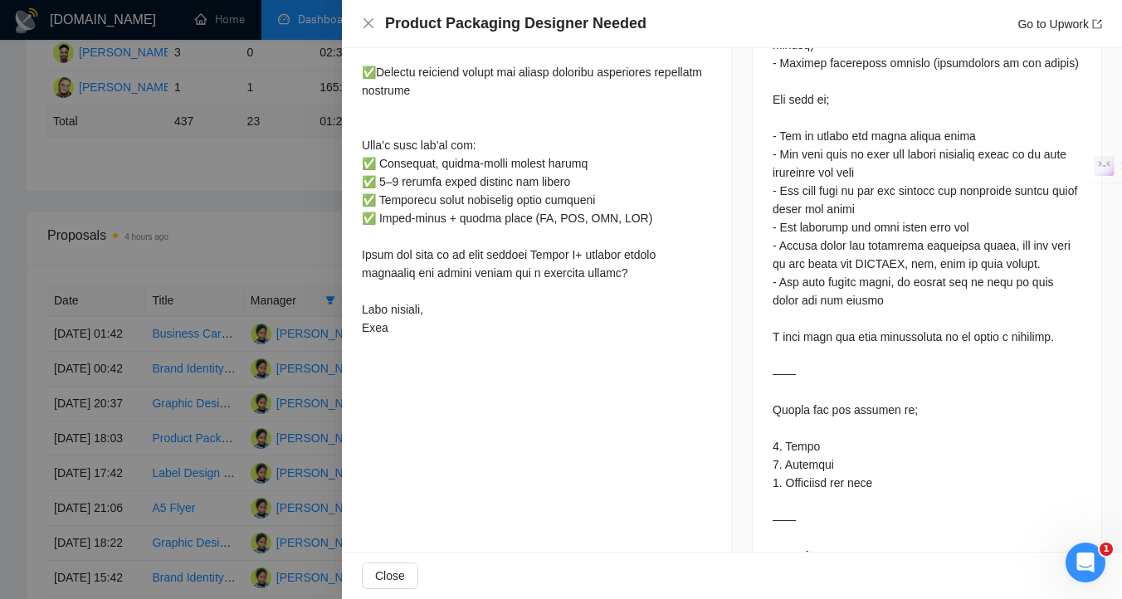
scroll to position [1200, 0]
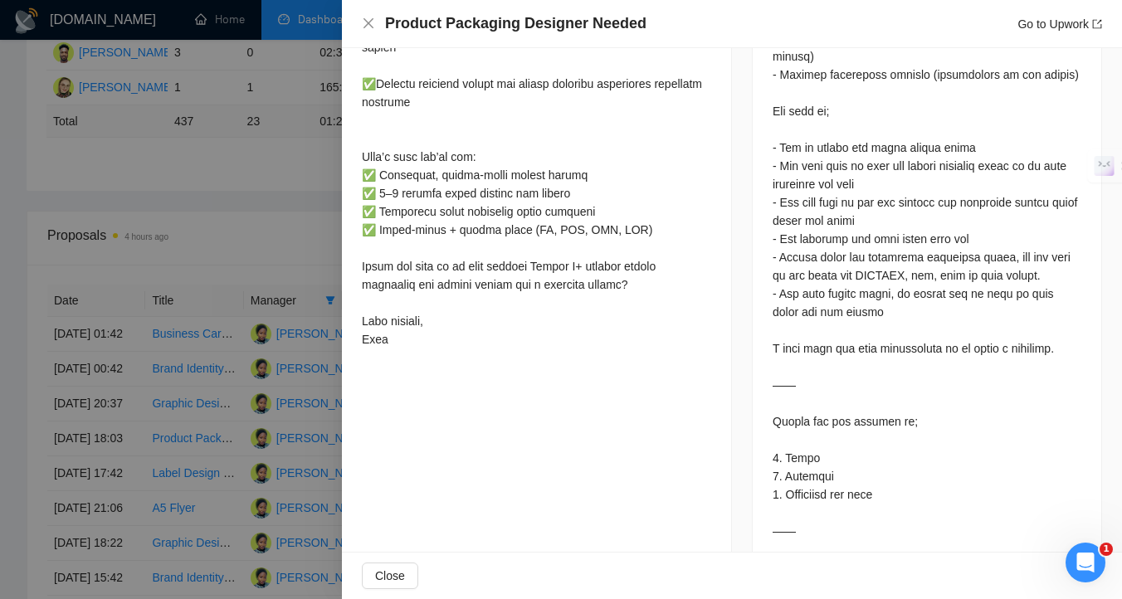
click at [154, 497] on div at bounding box center [561, 299] width 1122 height 599
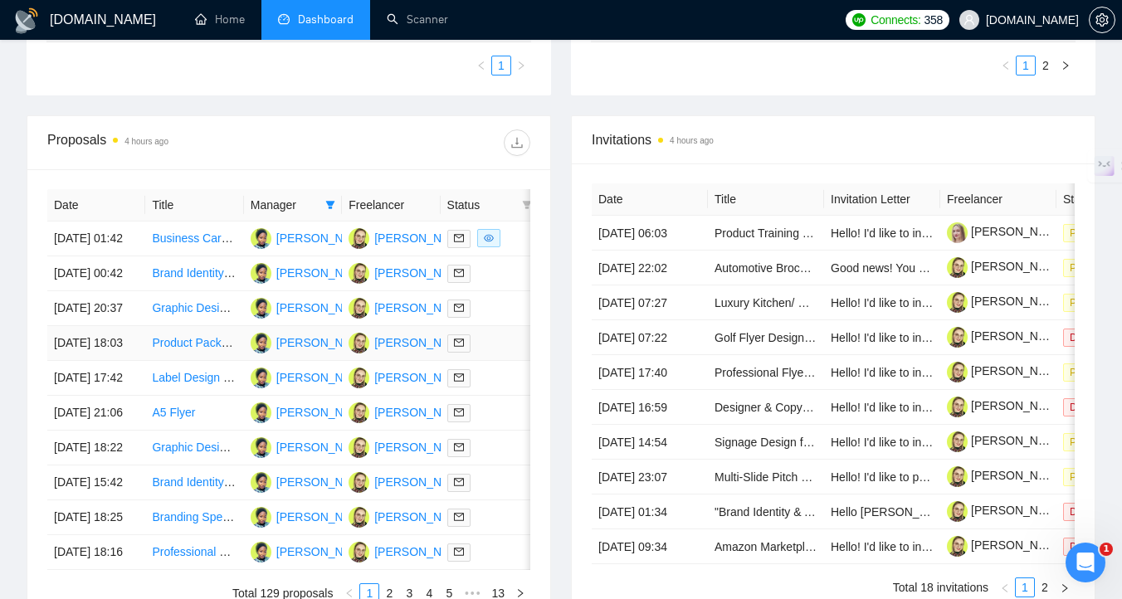
scroll to position [568, 0]
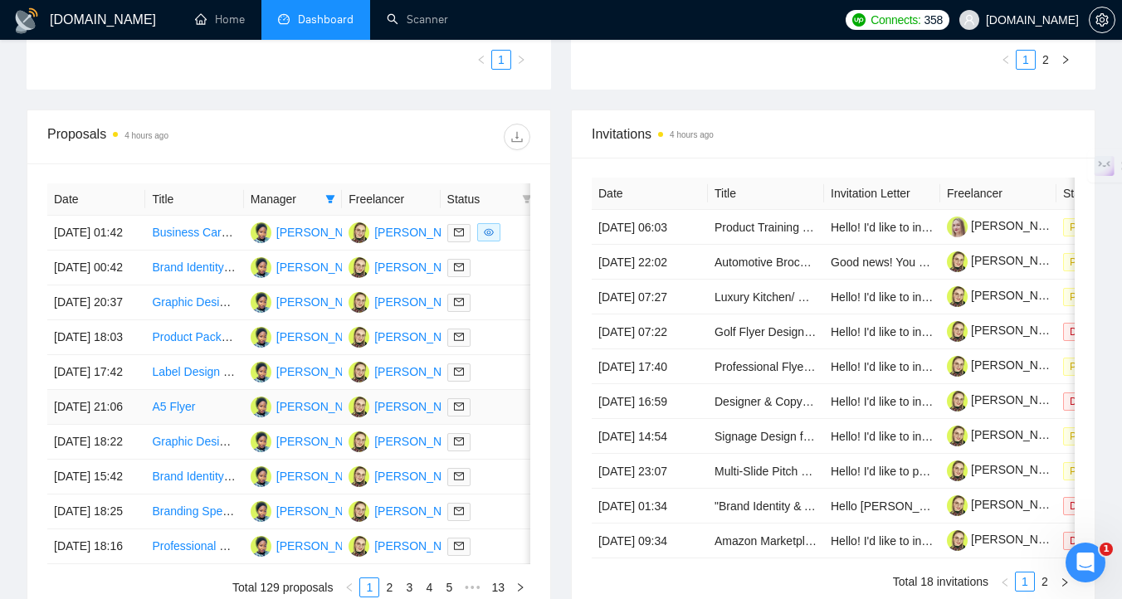
click at [496, 417] on div at bounding box center [489, 407] width 85 height 19
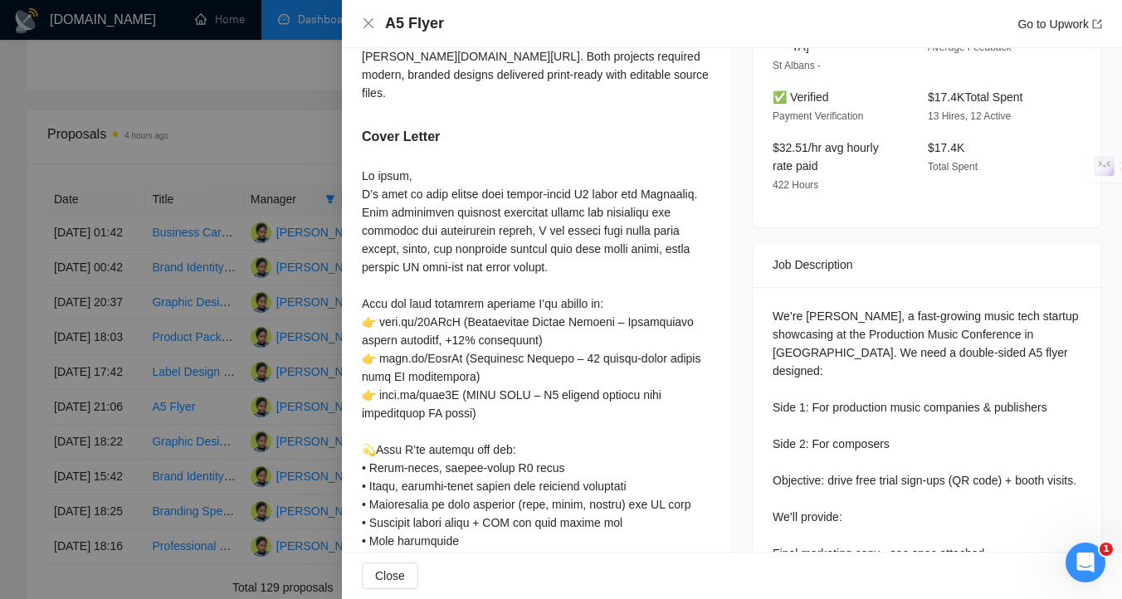
scroll to position [484, 0]
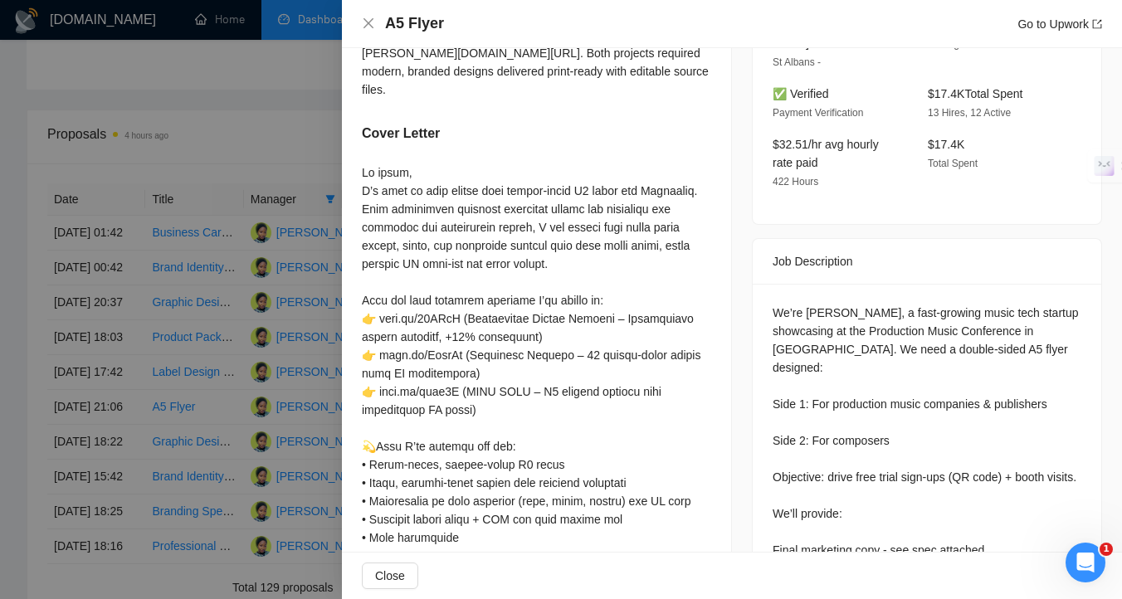
click at [235, 428] on div at bounding box center [561, 299] width 1122 height 599
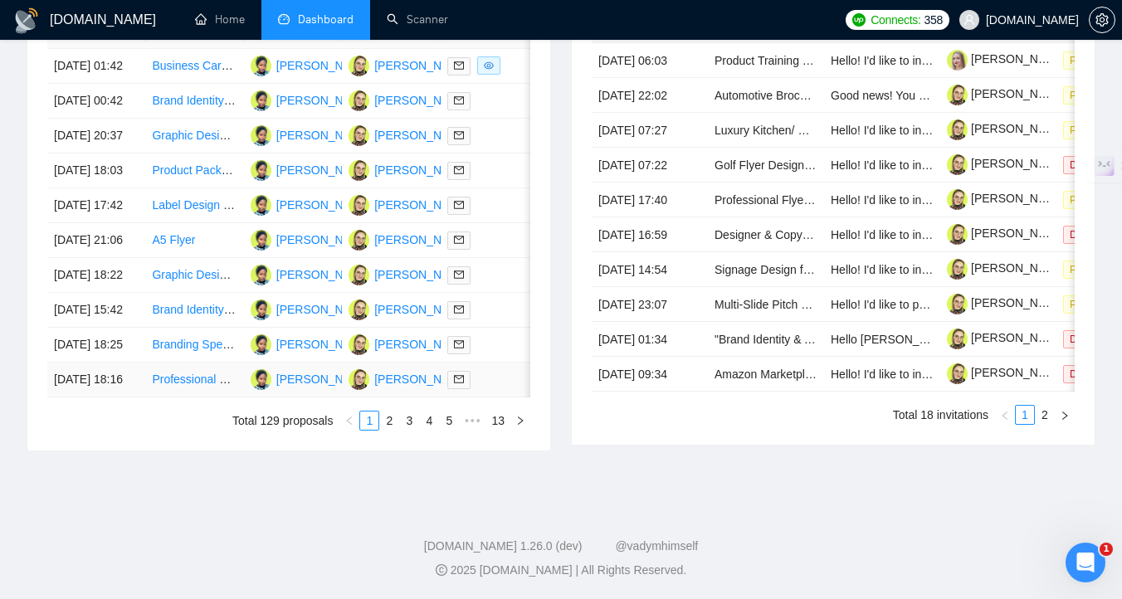
scroll to position [891, 0]
click at [500, 370] on div at bounding box center [489, 379] width 85 height 19
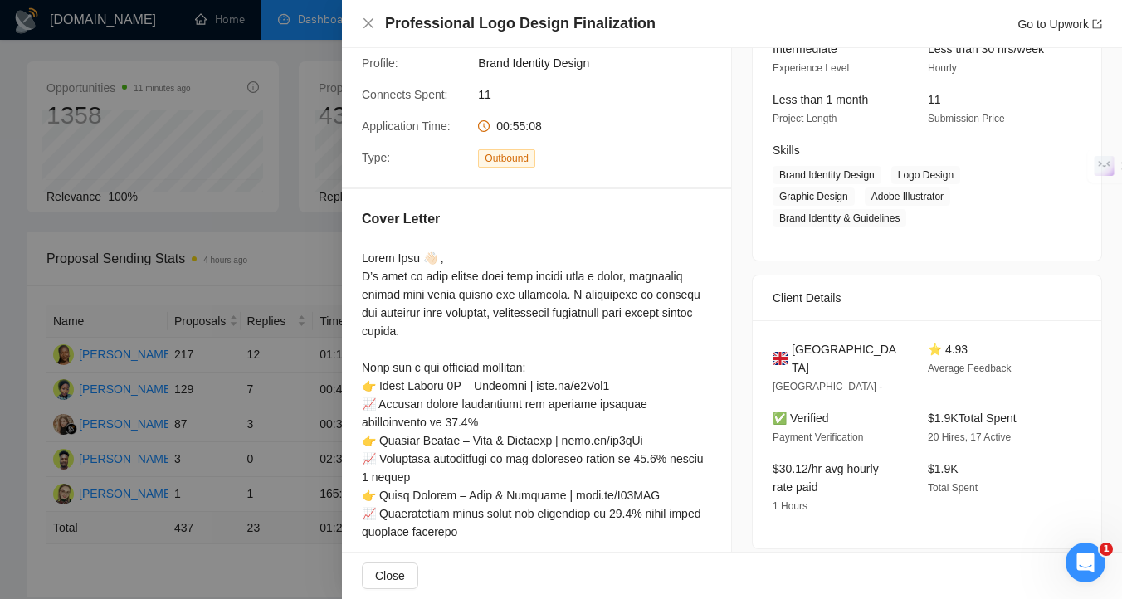
scroll to position [0, 0]
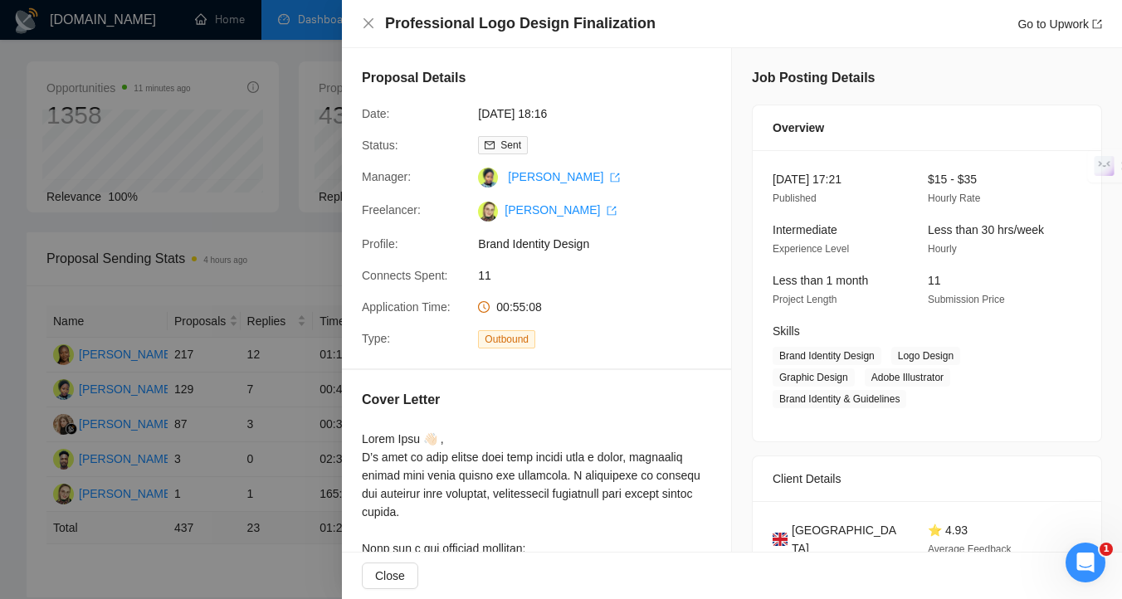
click at [288, 390] on div at bounding box center [561, 299] width 1122 height 599
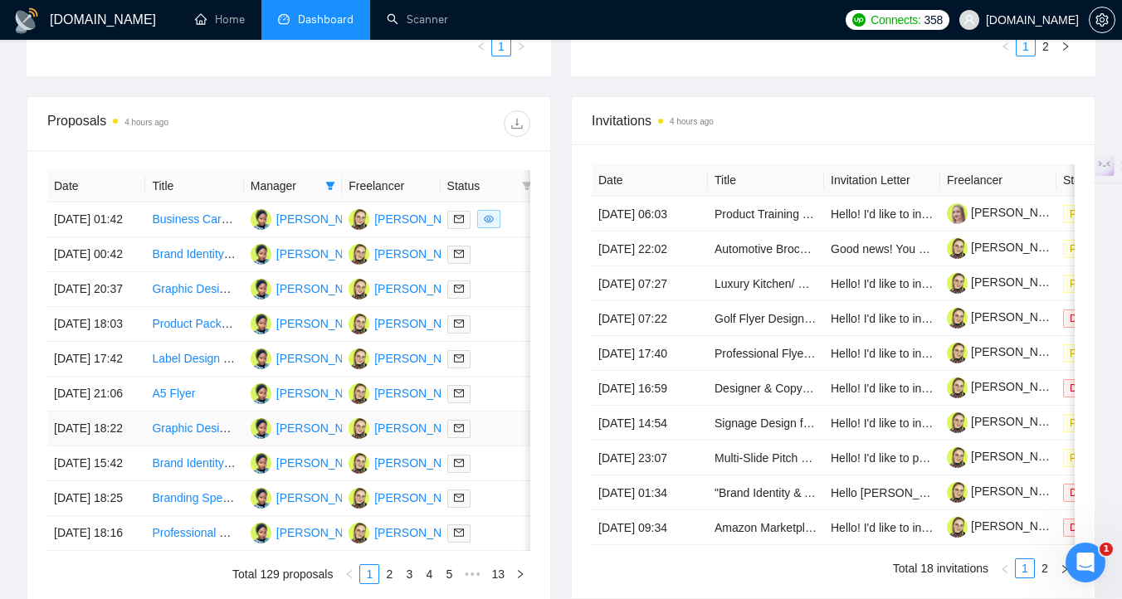
scroll to position [477, 0]
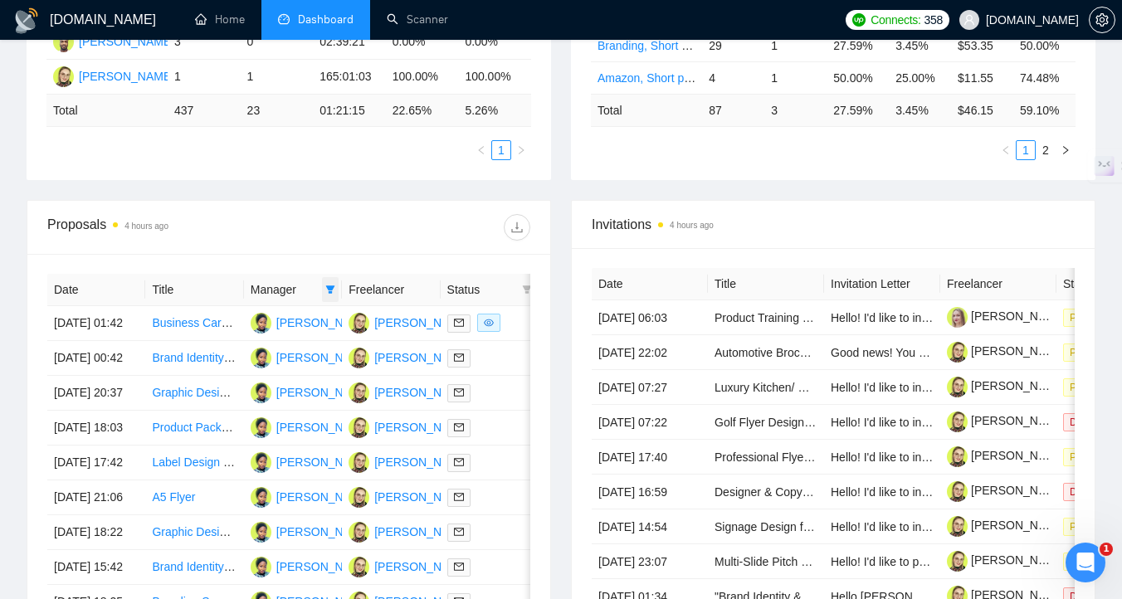
click at [330, 291] on icon "filter" at bounding box center [330, 290] width 9 height 8
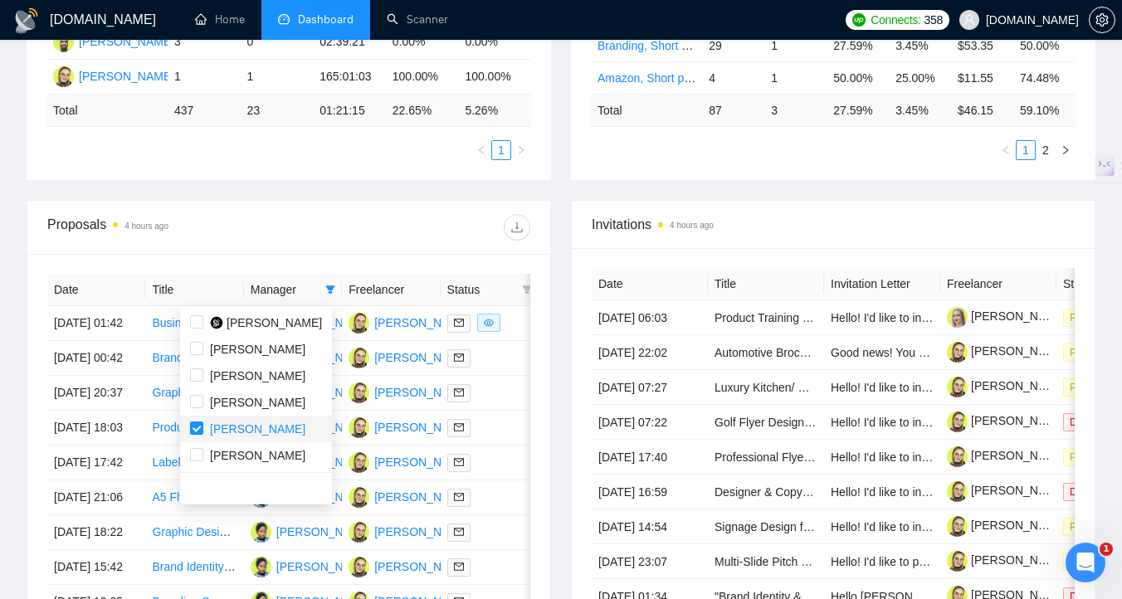
click at [218, 429] on span "[PERSON_NAME]" at bounding box center [257, 429] width 95 height 13
checkbox input "false"
click at [228, 447] on div "[PERSON_NAME]" at bounding box center [257, 456] width 95 height 18
checkbox input "true"
click at [545, 203] on div "Proposals 4 hours ago" at bounding box center [288, 228] width 523 height 54
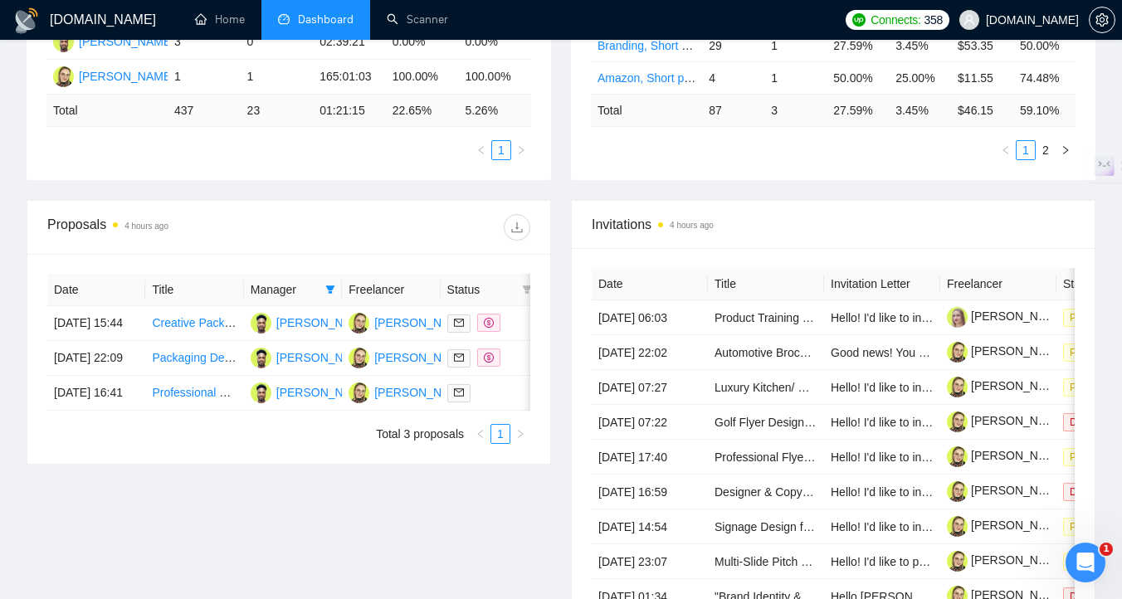
scroll to position [561, 0]
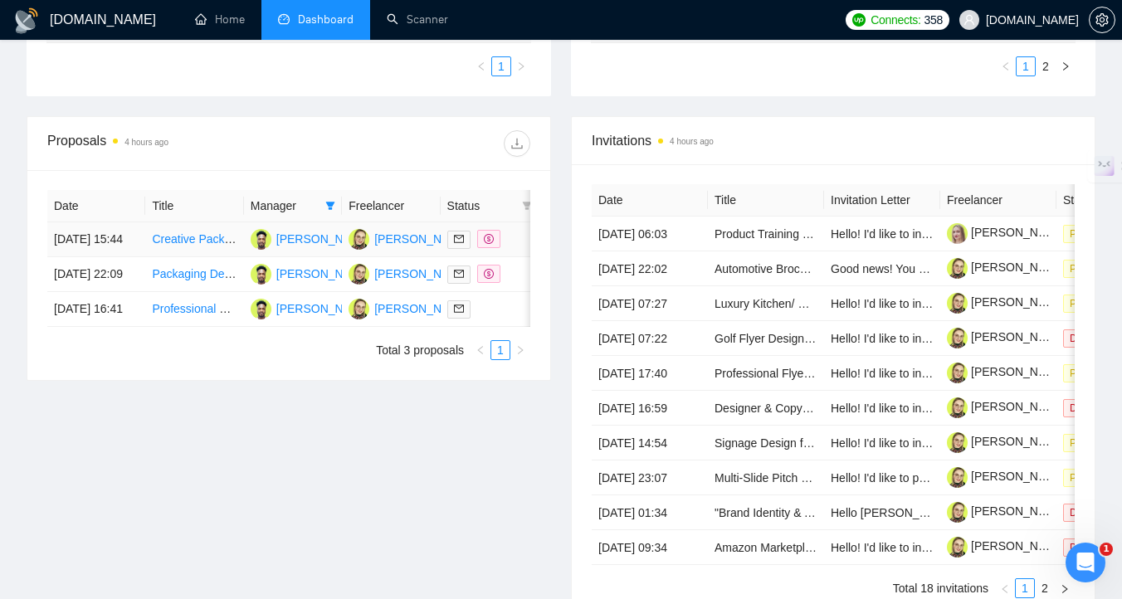
click at [514, 257] on td at bounding box center [490, 239] width 98 height 35
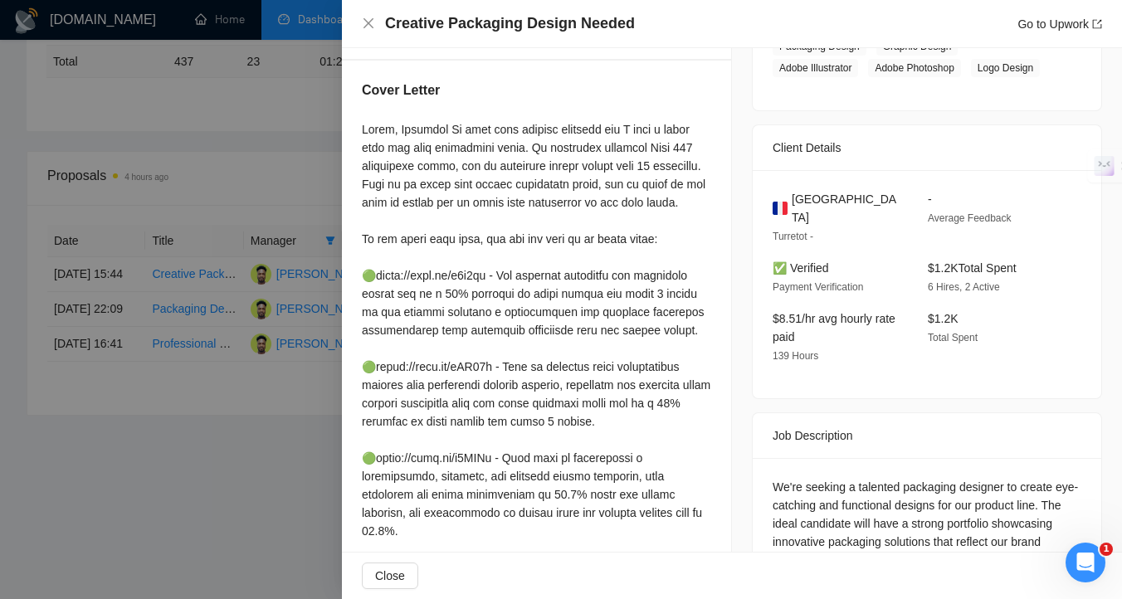
scroll to position [292, 0]
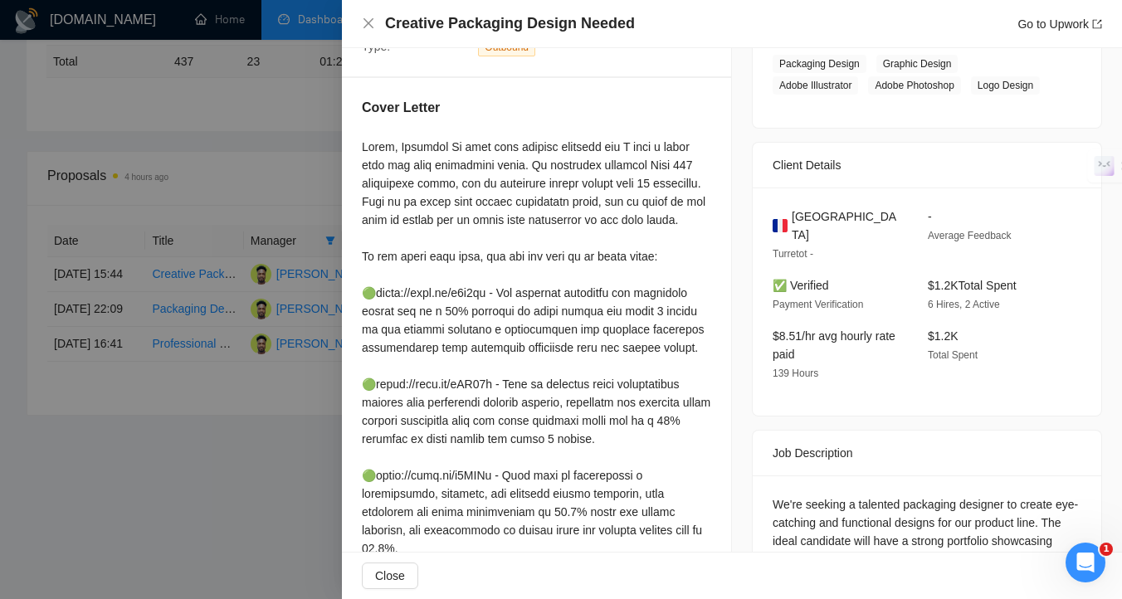
click at [75, 506] on div at bounding box center [561, 299] width 1122 height 599
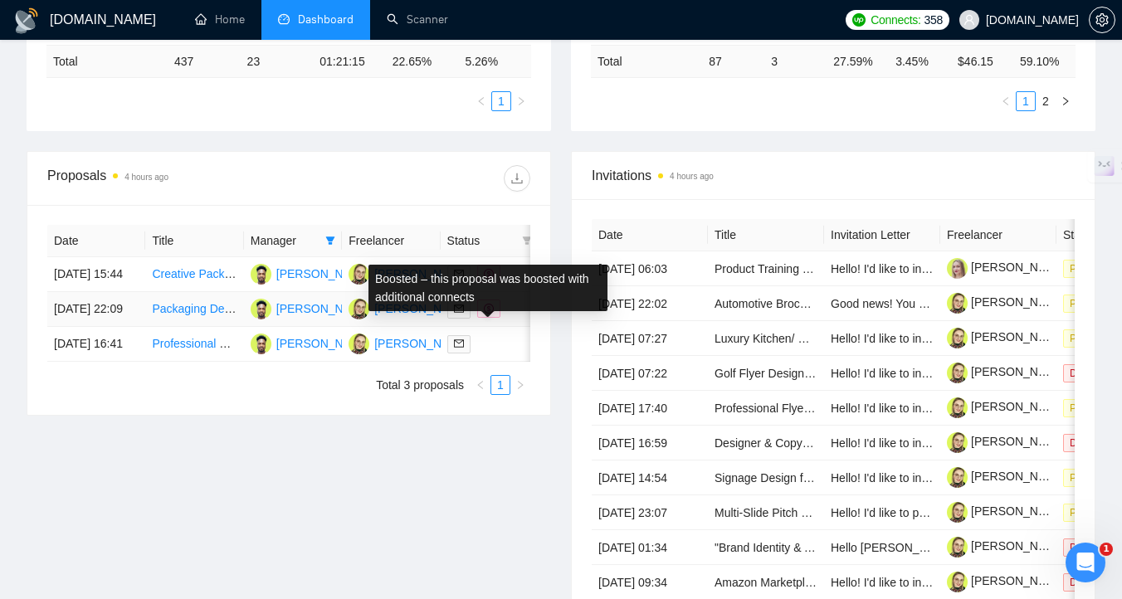
click at [510, 327] on td at bounding box center [490, 309] width 98 height 35
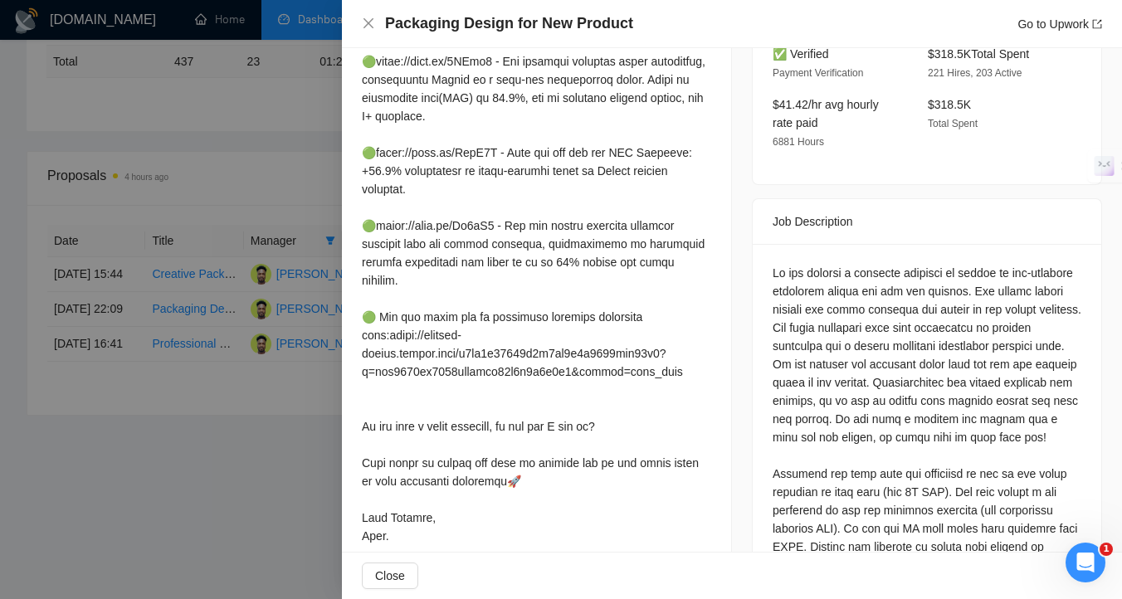
scroll to position [586, 0]
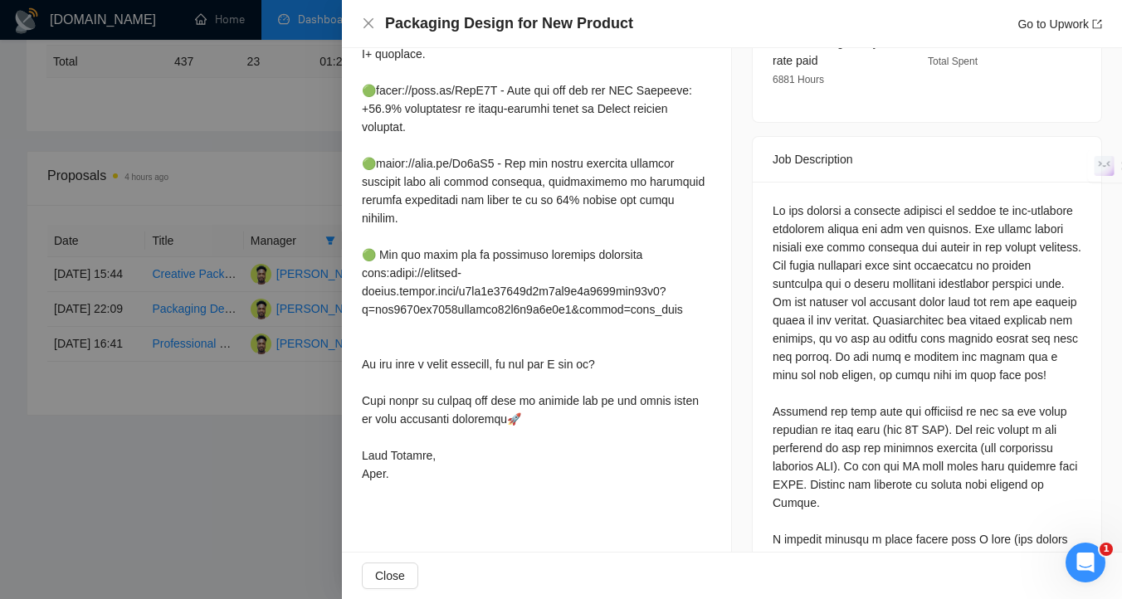
click at [294, 512] on div at bounding box center [561, 299] width 1122 height 599
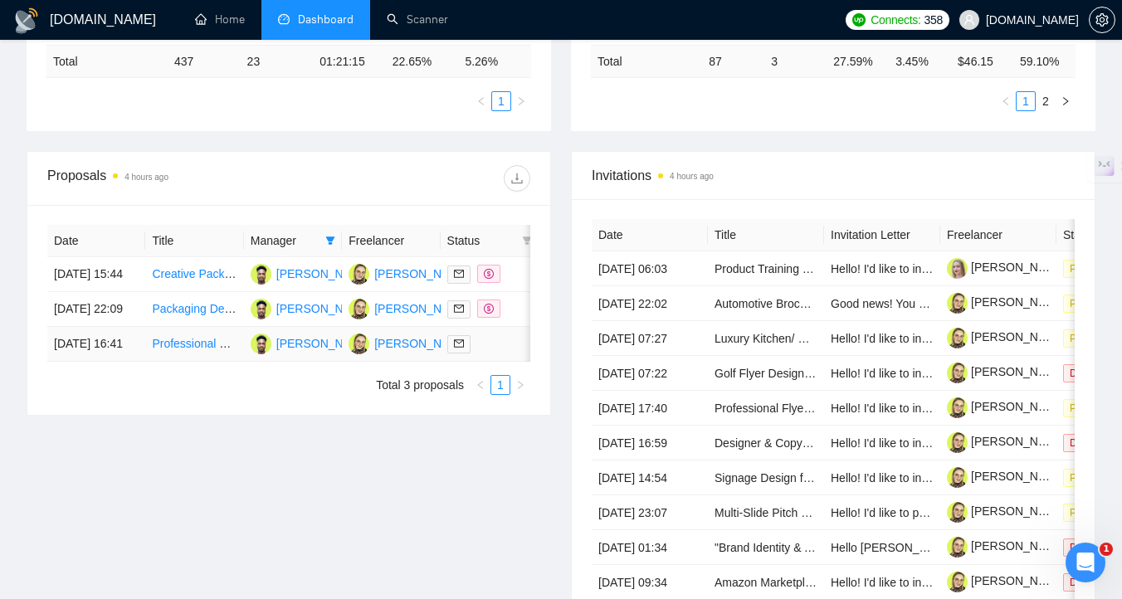
click at [495, 354] on div at bounding box center [489, 344] width 85 height 19
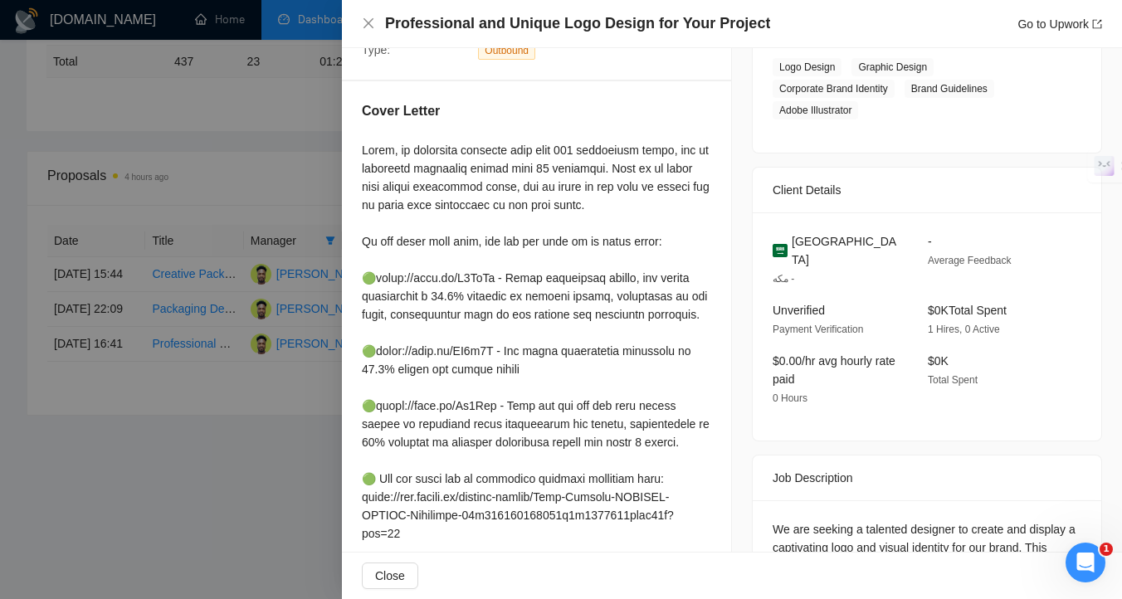
scroll to position [283, 0]
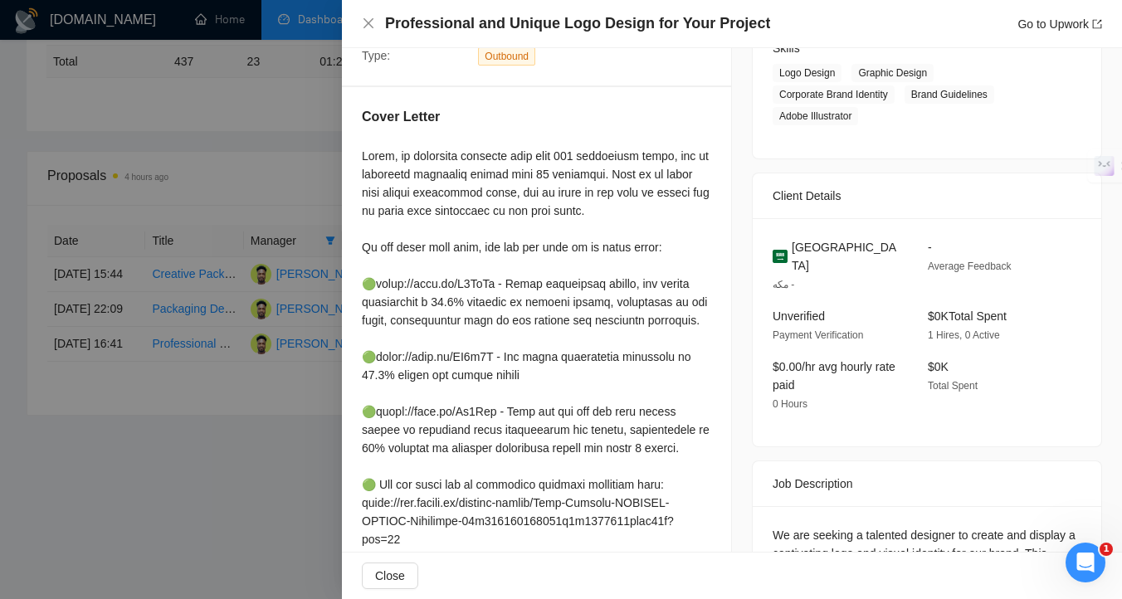
click at [732, 311] on div "Job Posting Details Overview [DATE] 15:05 Published $15 - $35 Hourly Rate Inter…" at bounding box center [927, 261] width 390 height 993
